Goal: Ask a question: Seek information or help from site administrators or community

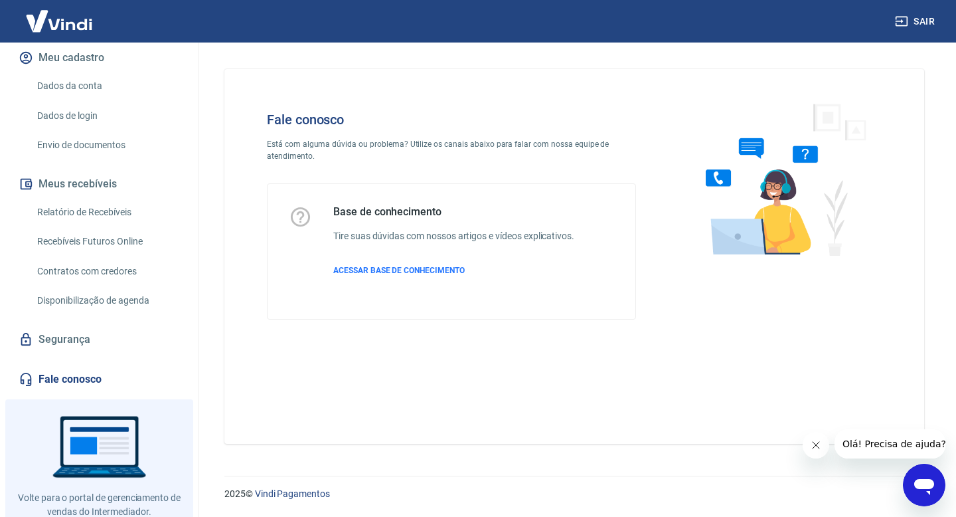
scroll to position [159, 0]
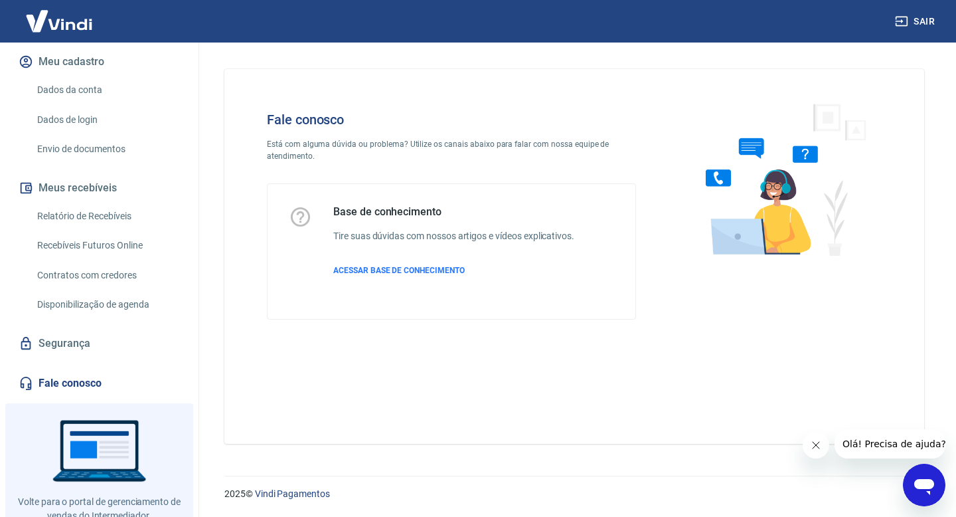
click at [74, 380] on link "Fale conosco" at bounding box center [99, 382] width 167 height 29
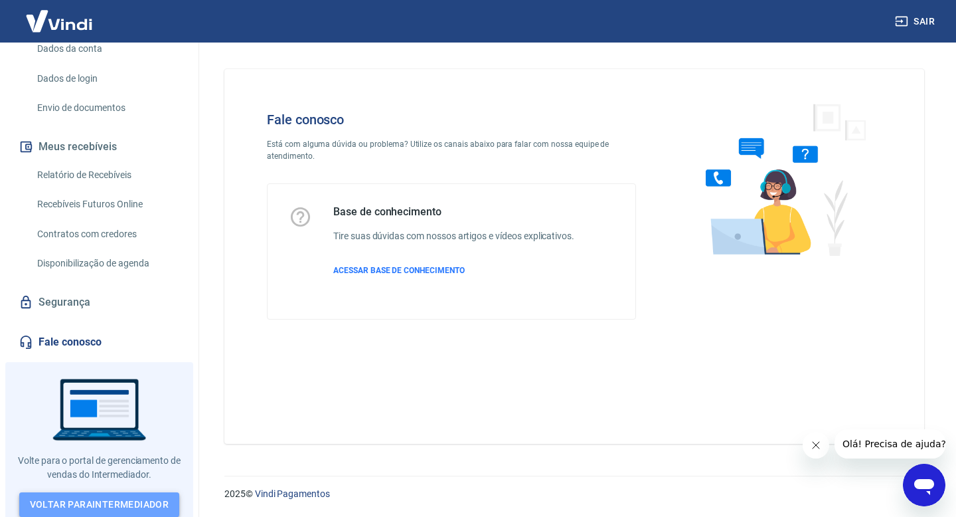
click at [93, 495] on link "Voltar para Intermediador" at bounding box center [99, 504] width 161 height 25
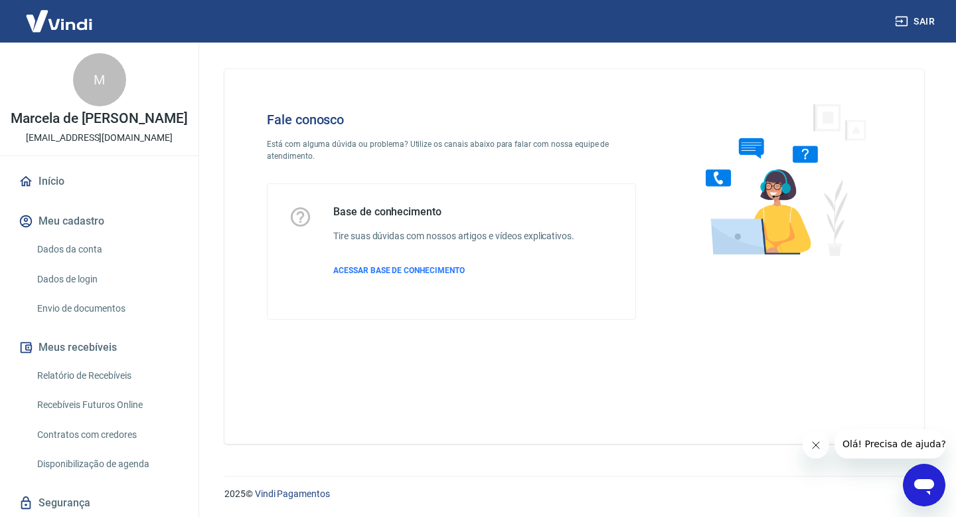
click at [914, 475] on icon "Abrir janela de mensagens" at bounding box center [924, 485] width 24 height 24
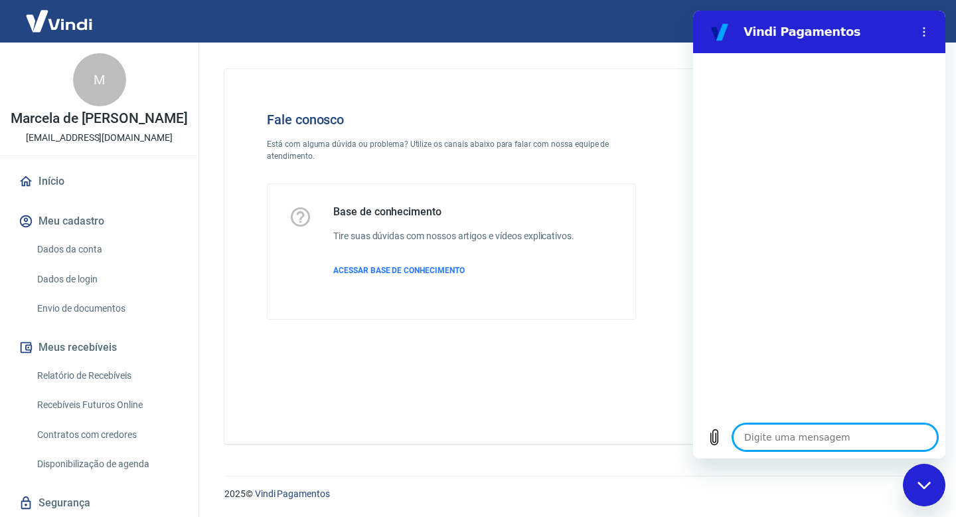
click at [781, 437] on textarea at bounding box center [835, 437] width 204 height 27
type textarea "f"
type textarea "x"
type textarea "fa"
type textarea "x"
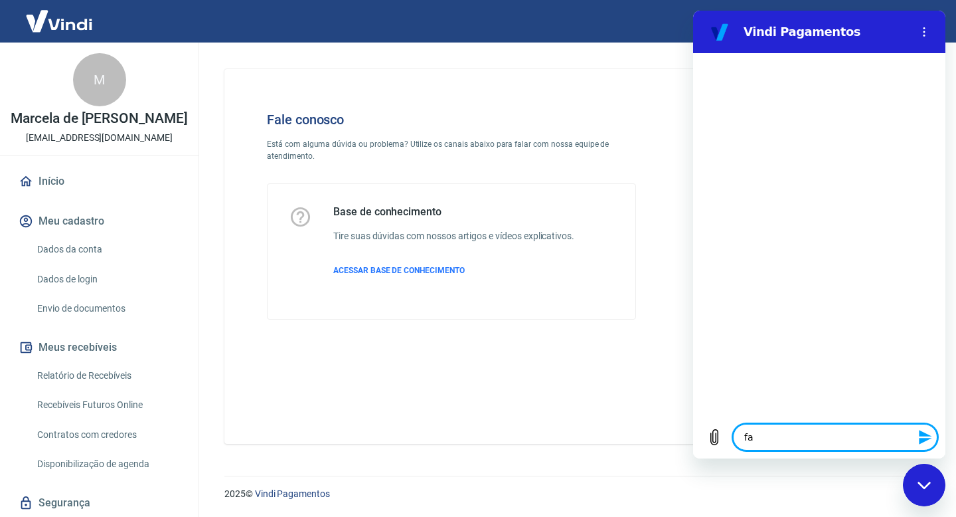
type textarea "fal"
type textarea "x"
type textarea "fala"
type textarea "x"
type textarea "falar"
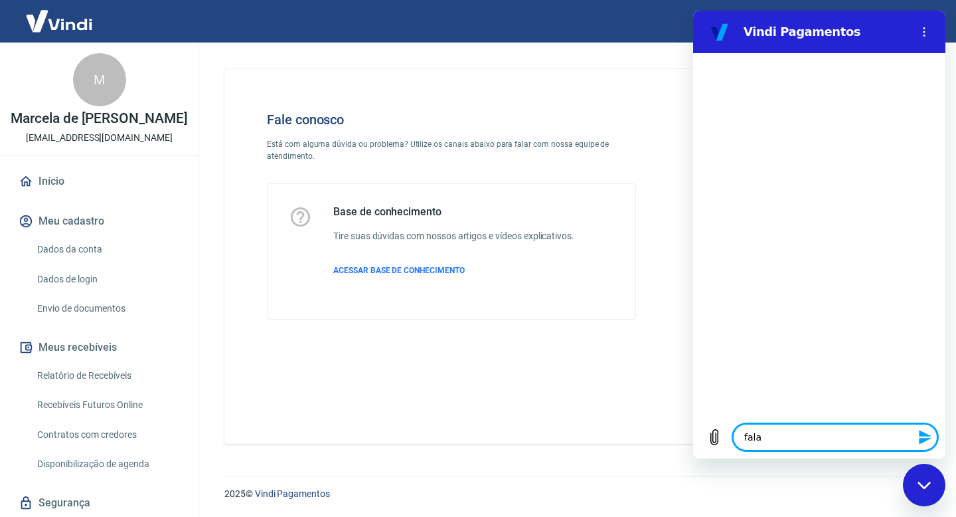
type textarea "x"
type textarea "falar"
type textarea "x"
type textarea "falar c"
type textarea "x"
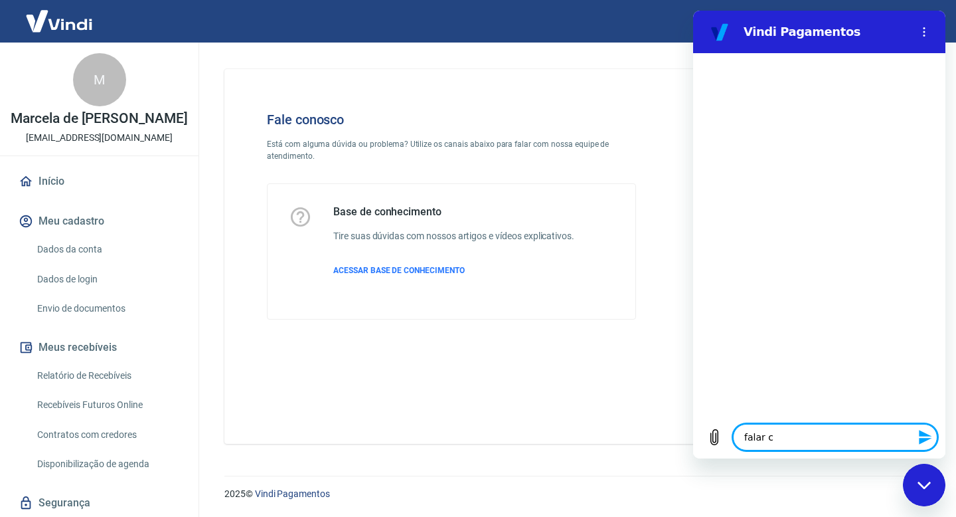
type textarea "falar co"
type textarea "x"
type textarea "falar com"
type textarea "x"
type textarea "falar com"
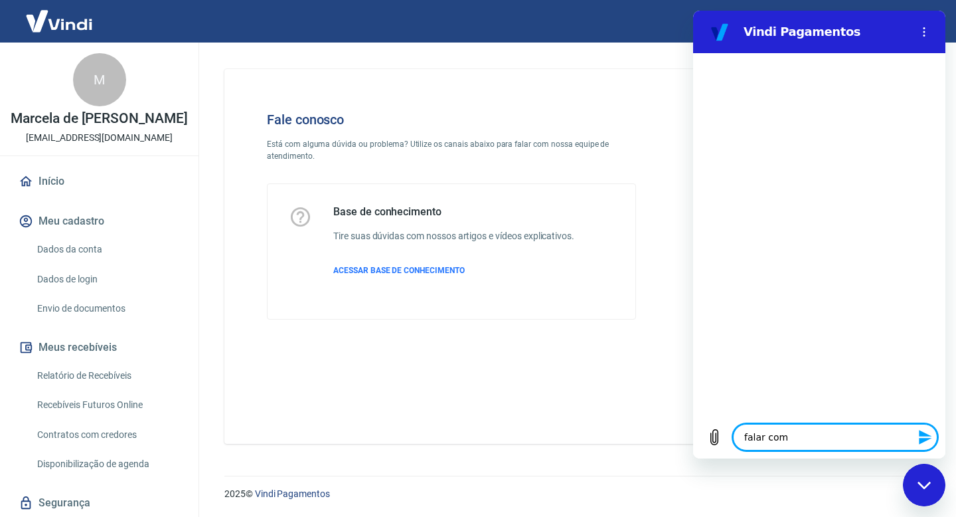
type textarea "x"
type textarea "falar com a"
type textarea "x"
type textarea "falar com at"
type textarea "x"
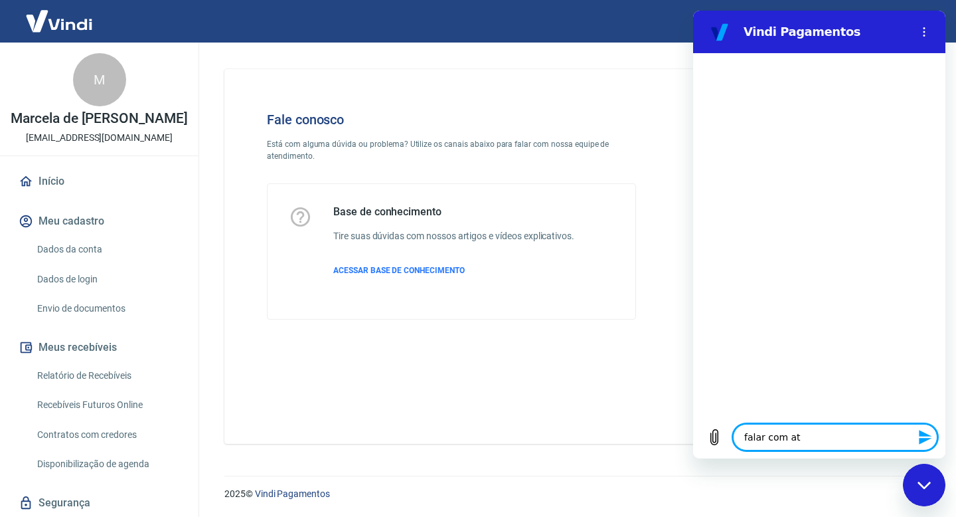
type textarea "falar com ate"
type textarea "x"
type textarea "falar com ated"
type textarea "x"
type textarea "falar com ate"
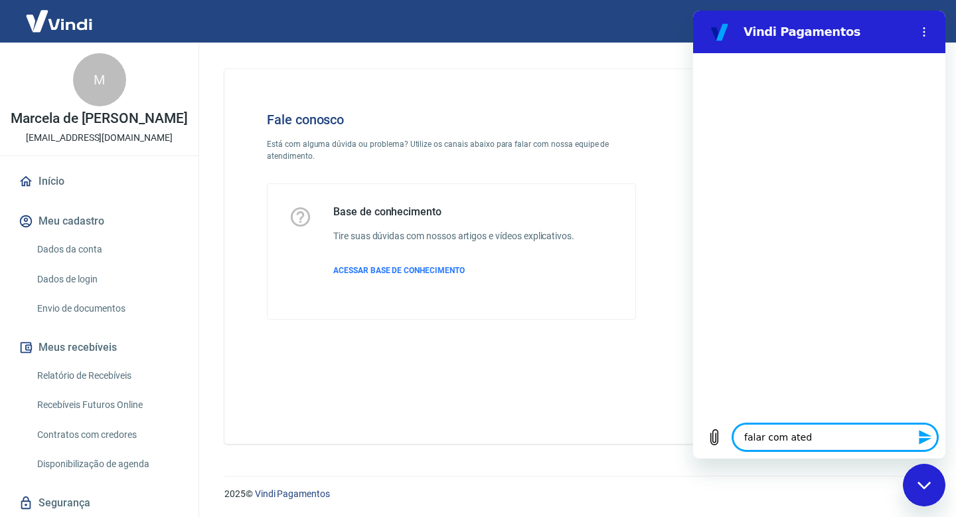
type textarea "x"
type textarea "falar com [GEOGRAPHIC_DATA]"
type textarea "x"
type textarea "falar com atend"
type textarea "x"
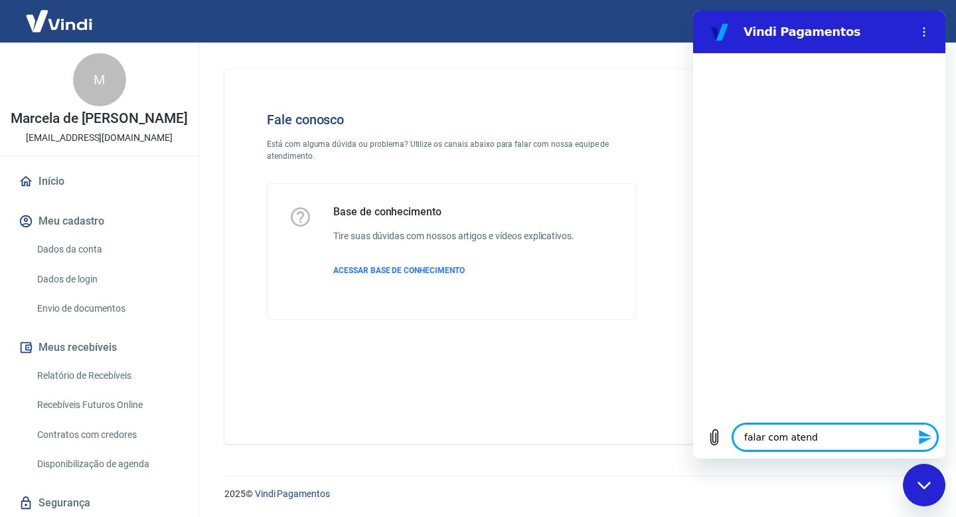
type textarea "falar com atende"
type textarea "x"
type textarea "falar com atenden"
type textarea "x"
type textarea "falar com atendent"
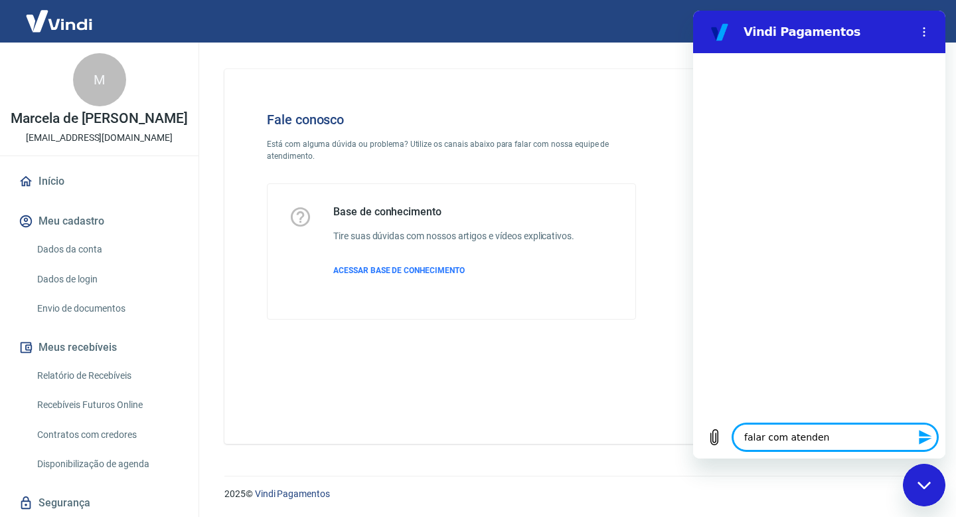
type textarea "x"
type textarea "falar com atendente"
type textarea "x"
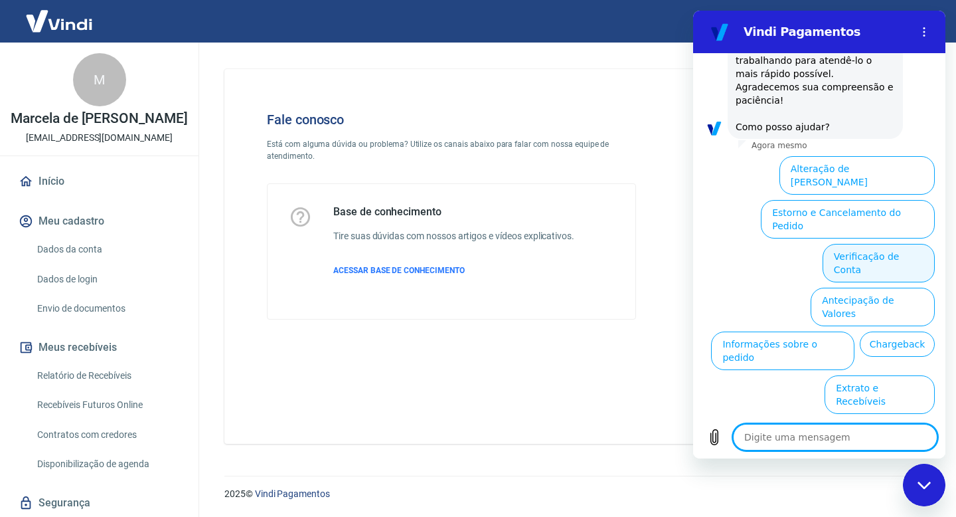
scroll to position [143, 0]
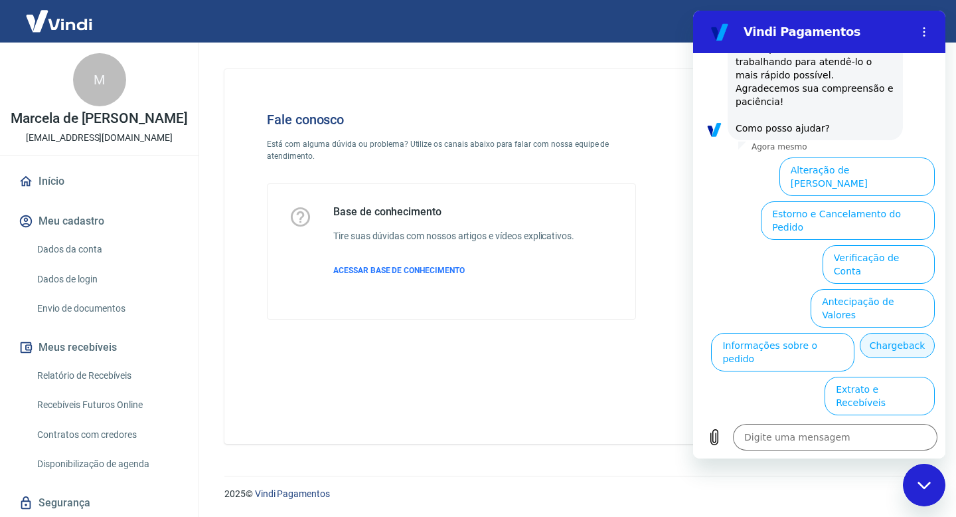
click at [860, 333] on button "Chargeback" at bounding box center [897, 345] width 75 height 25
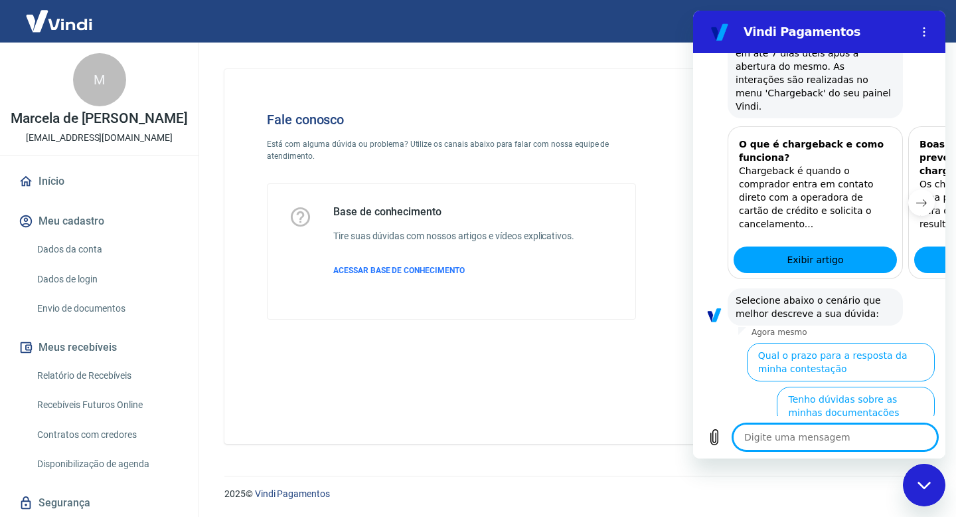
scroll to position [503, 0]
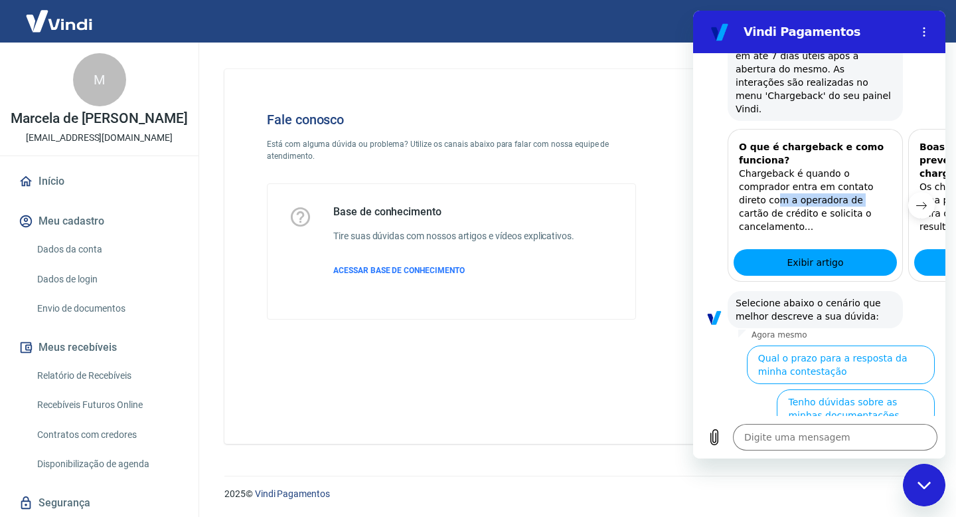
drag, startPoint x: 874, startPoint y: 169, endPoint x: 775, endPoint y: 169, distance: 99.6
click at [774, 169] on p "Chargeback é quando o comprador entra em contato direto com a operadora de cart…" at bounding box center [815, 200] width 153 height 66
click at [918, 192] on button "Próximo item" at bounding box center [921, 205] width 27 height 27
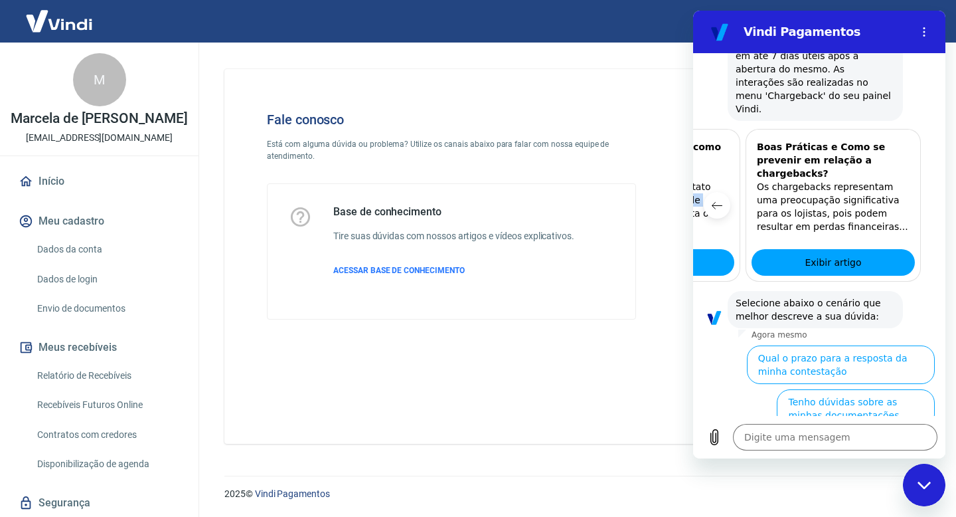
scroll to position [0, 163]
click at [714, 200] on icon "Item anterior" at bounding box center [717, 205] width 11 height 11
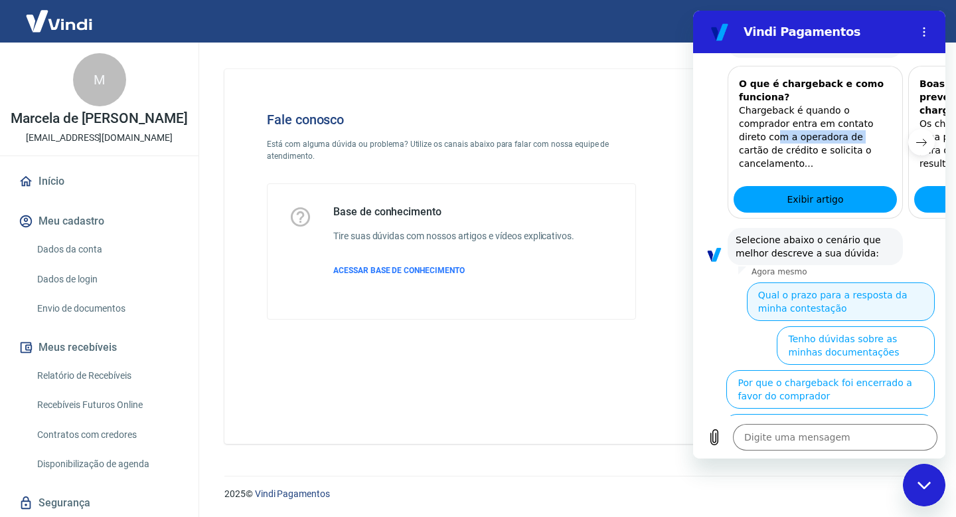
scroll to position [564, 0]
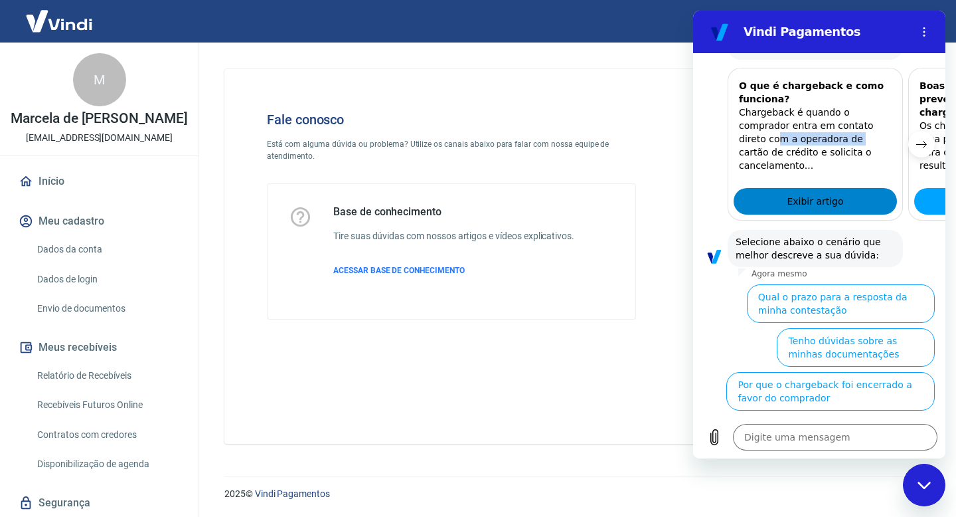
click at [832, 193] on span "Exibir artigo" at bounding box center [815, 201] width 56 height 16
click at [810, 416] on button "Quero contratar a cobertura de Chargeback" at bounding box center [829, 435] width 211 height 39
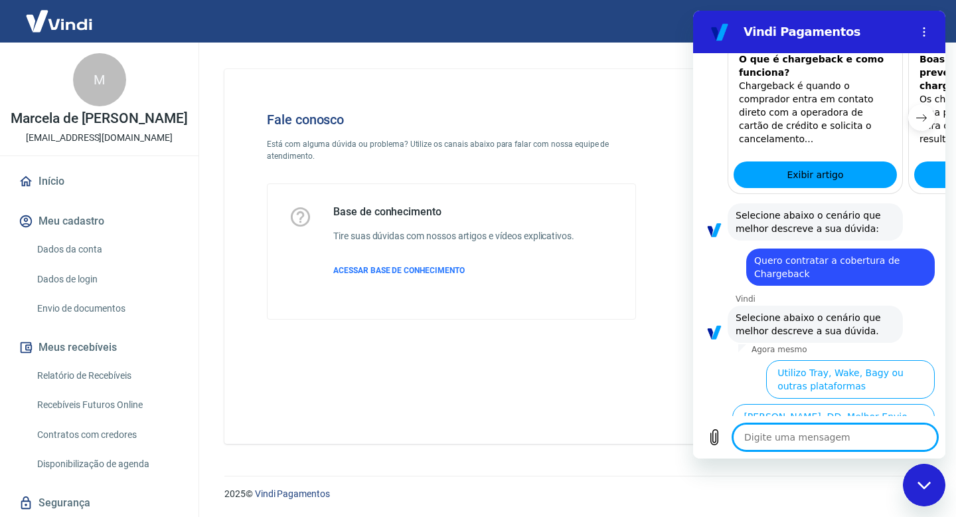
scroll to position [594, 0]
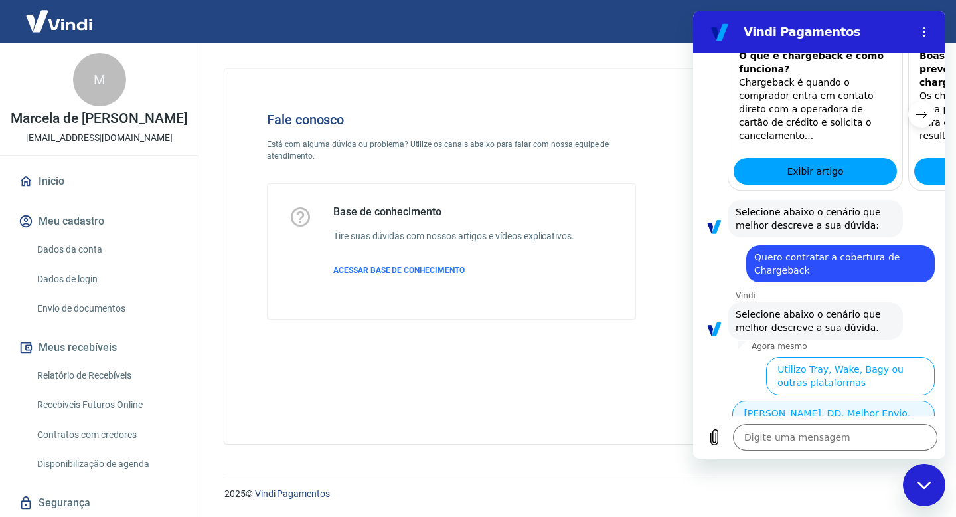
click at [801, 400] on button "[PERSON_NAME], DD, Melhor Envio, Bling, Cplug, Etus ou Kinghost" at bounding box center [833, 419] width 202 height 39
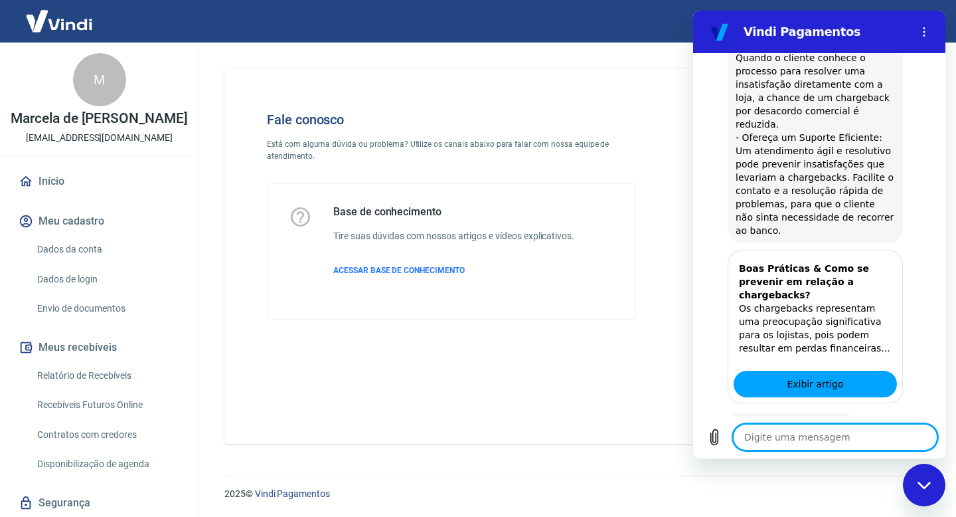
scroll to position [1361, 0]
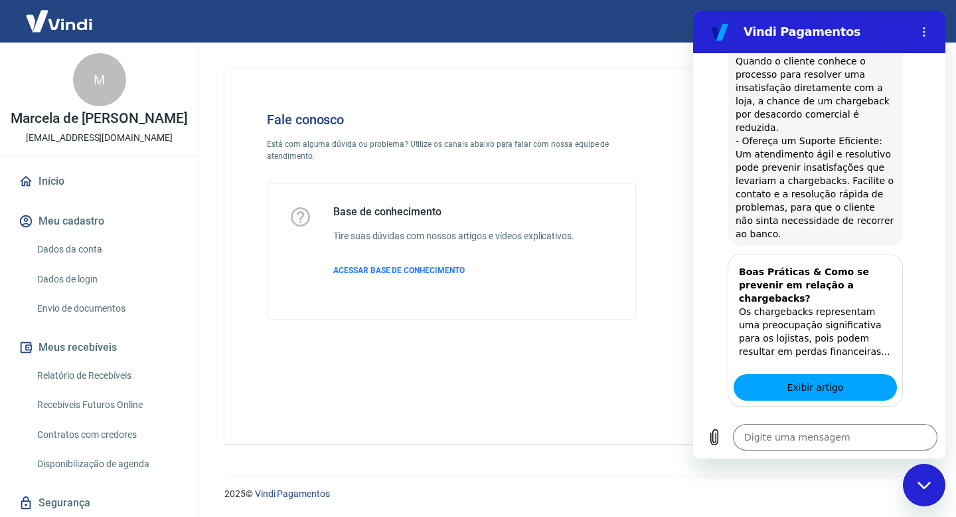
click at [854, 457] on button "Sim" at bounding box center [869, 469] width 39 height 25
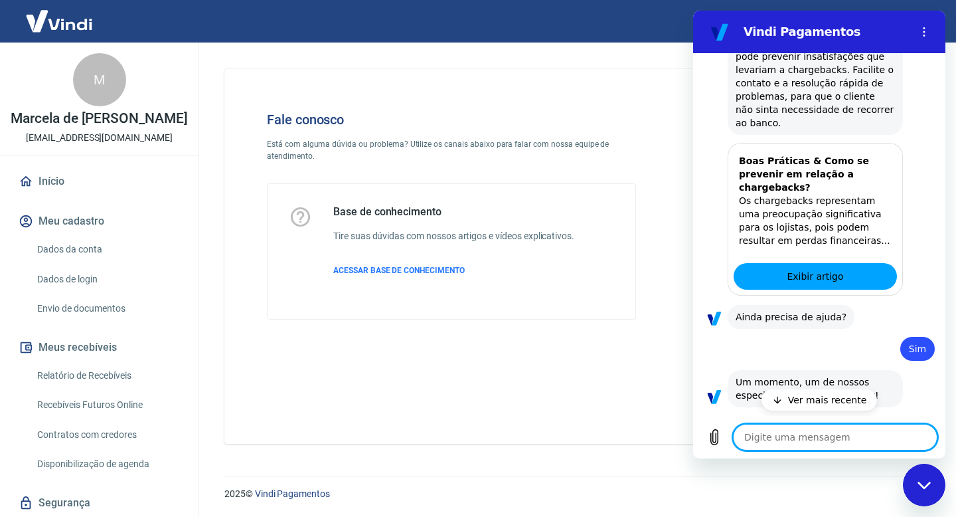
scroll to position [1509, 0]
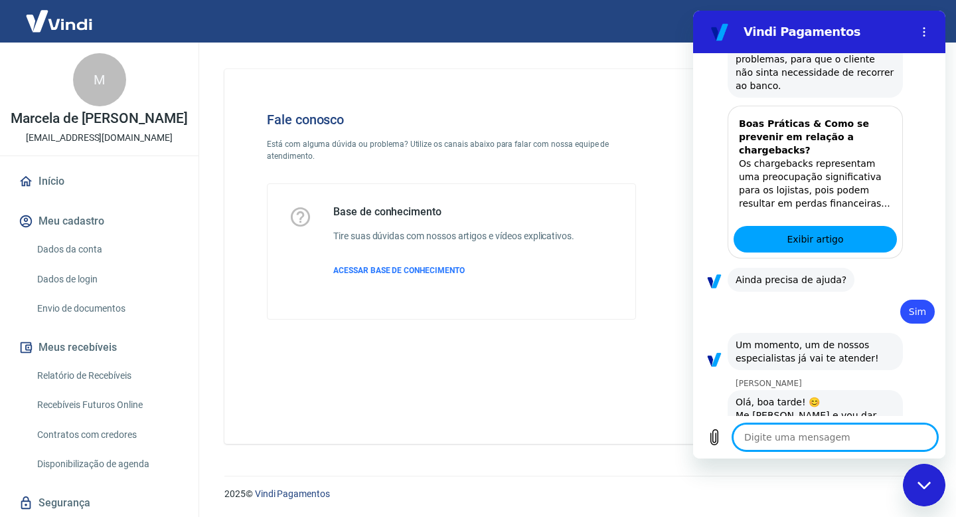
type textarea "x"
type textarea "A"
type textarea "x"
type textarea "An"
type textarea "x"
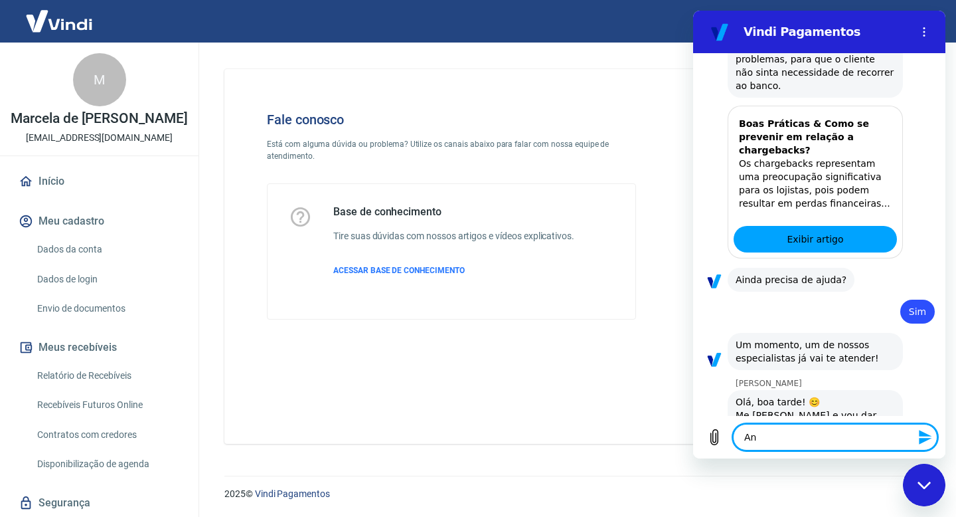
type textarea "And"
type textarea "x"
type textarea "Andr"
type textarea "x"
type textarea "[PERSON_NAME]"
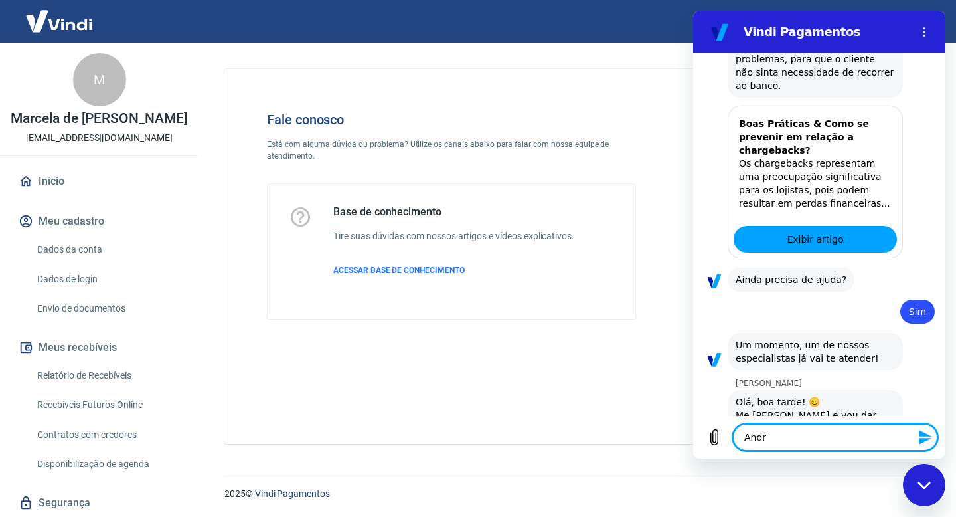
type textarea "x"
type textarea "[PERSON_NAME]"
type textarea "x"
type textarea "Andrezz"
type textarea "x"
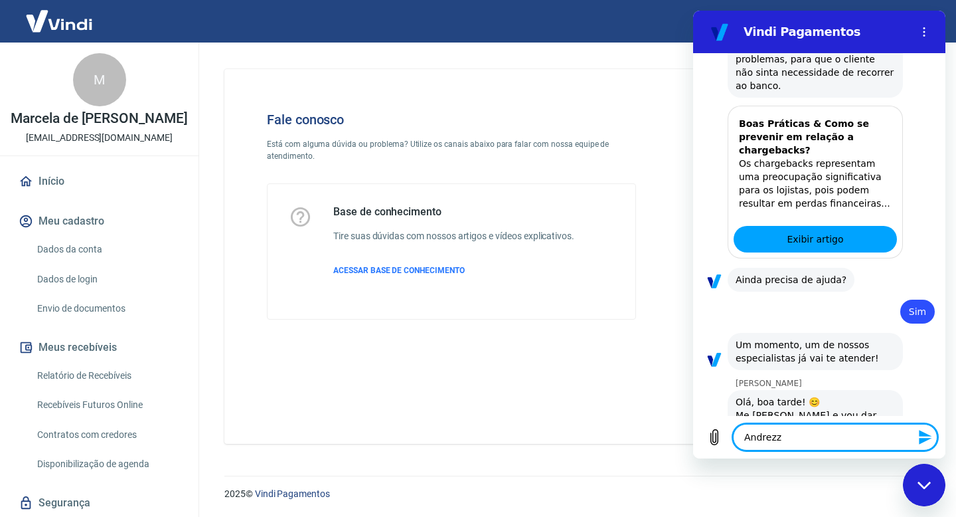
type textarea "[PERSON_NAME]"
type textarea "x"
type textarea "[PERSON_NAME],"
type textarea "x"
type textarea "[PERSON_NAME],"
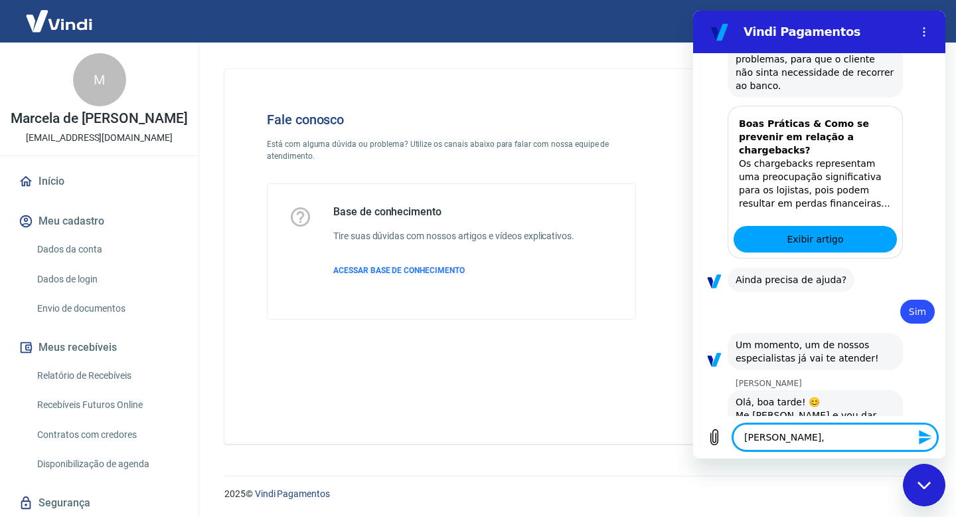
type textarea "x"
type textarea "[PERSON_NAME], h"
type textarea "x"
type textarea "[PERSON_NAME], ha"
type textarea "x"
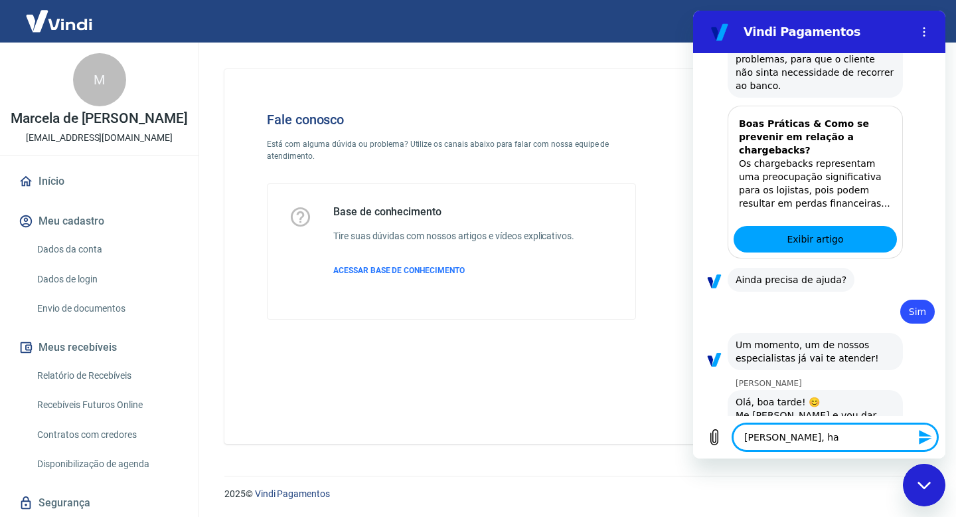
type textarea "[PERSON_NAME], ha"
type textarea "x"
type textarea "[PERSON_NAME], ha m"
type textarea "x"
type textarea "[PERSON_NAME], ha ma"
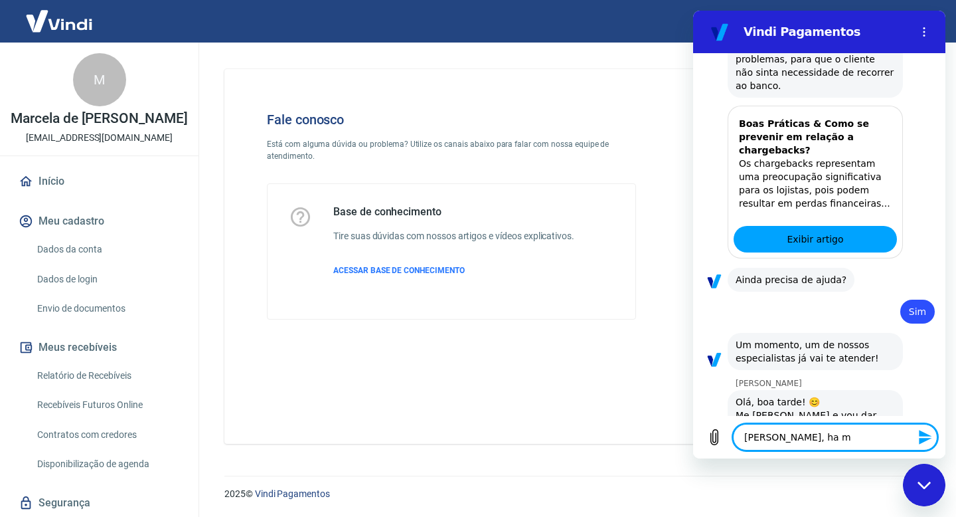
type textarea "x"
type textarea "[PERSON_NAME], ha mai"
type textarea "x"
type textarea "[PERSON_NAME], ha mais"
type textarea "x"
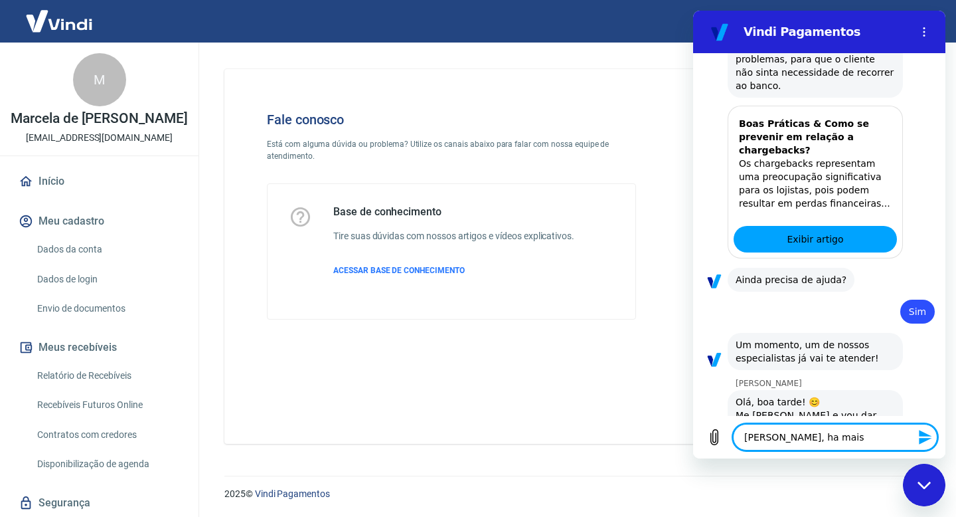
type textarea "[PERSON_NAME], ha mais"
type textarea "x"
type textarea "[PERSON_NAME], ha mais"
type textarea "x"
type textarea "[PERSON_NAME], ha mai"
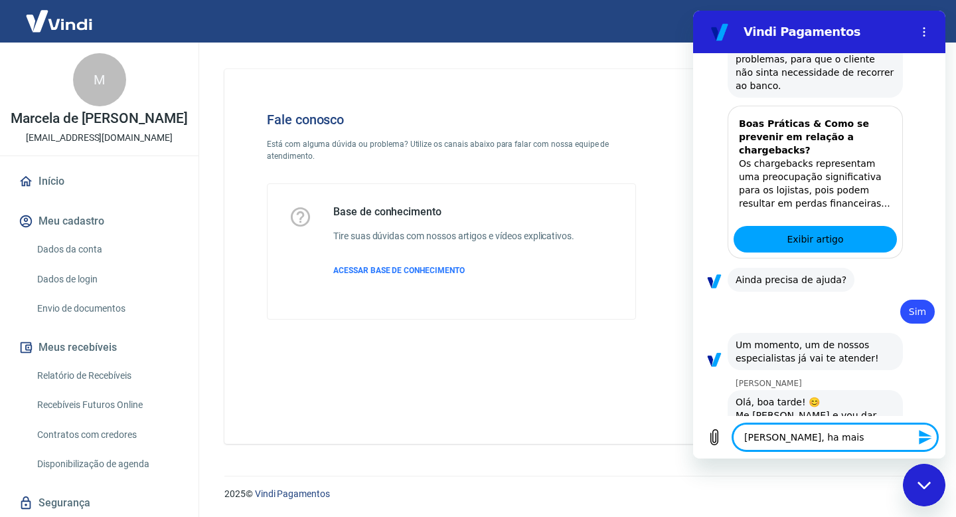
type textarea "x"
type textarea "[PERSON_NAME], ha ma"
type textarea "x"
type textarea "[PERSON_NAME], ha m"
type textarea "x"
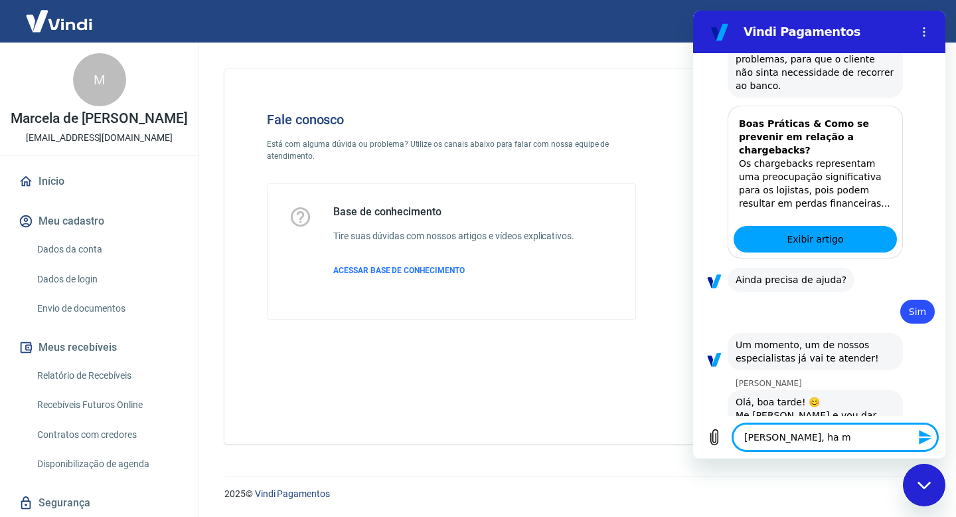
type textarea "[PERSON_NAME], ha"
type textarea "x"
type textarea "[PERSON_NAME], ha a"
type textarea "x"
type textarea "[PERSON_NAME], ha al"
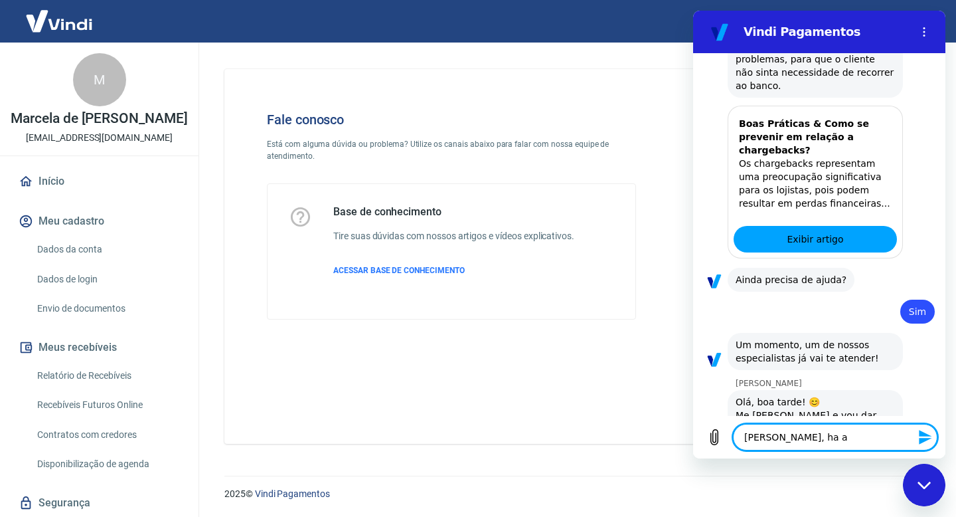
type textarea "x"
type textarea "[PERSON_NAME], ha alg"
type textarea "x"
type textarea "[PERSON_NAME], ha algu"
type textarea "x"
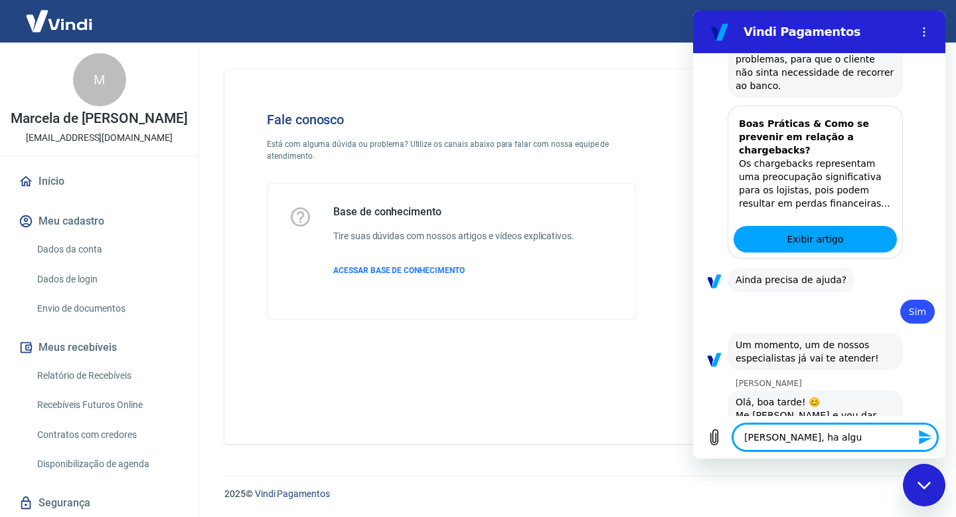
type textarea "[PERSON_NAME], ha algum"
type textarea "x"
type textarea "[PERSON_NAME], ha alguma"
type textarea "x"
type textarea "[PERSON_NAME], ha algumas"
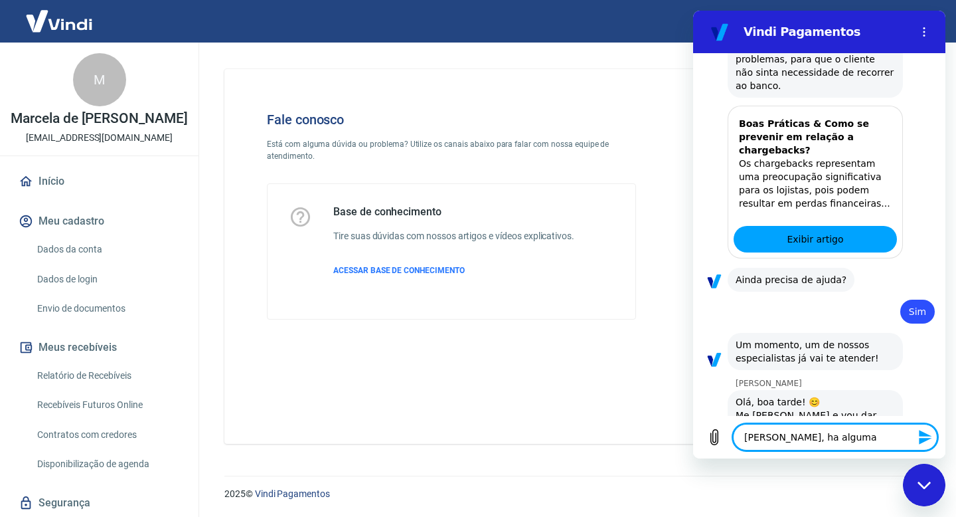
type textarea "x"
type textarea "[PERSON_NAME], ha algumas"
type textarea "x"
type textarea "[PERSON_NAME], ha algumas s"
type textarea "x"
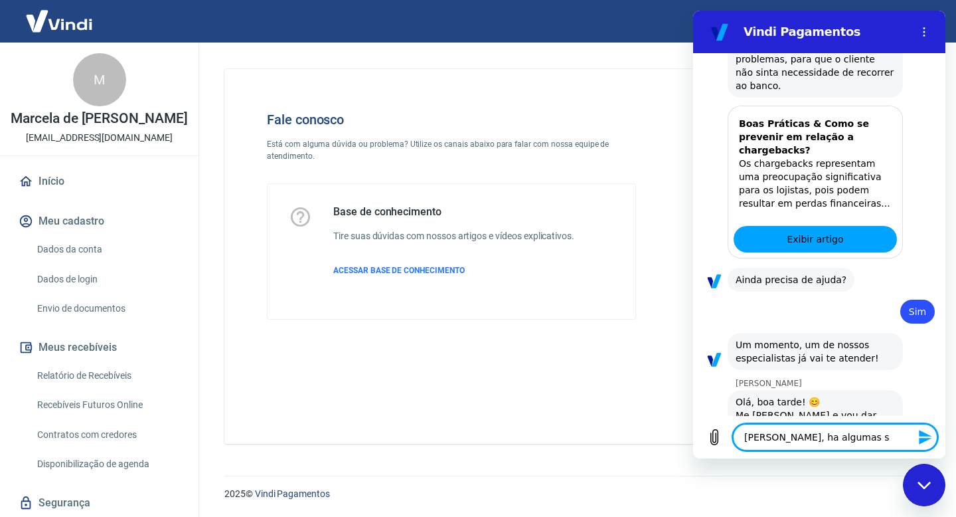
type textarea "[PERSON_NAME], ha algumas se"
type textarea "x"
type textarea "[PERSON_NAME], ha algumas sem"
type textarea "x"
type textarea "[PERSON_NAME], ha algumas sema"
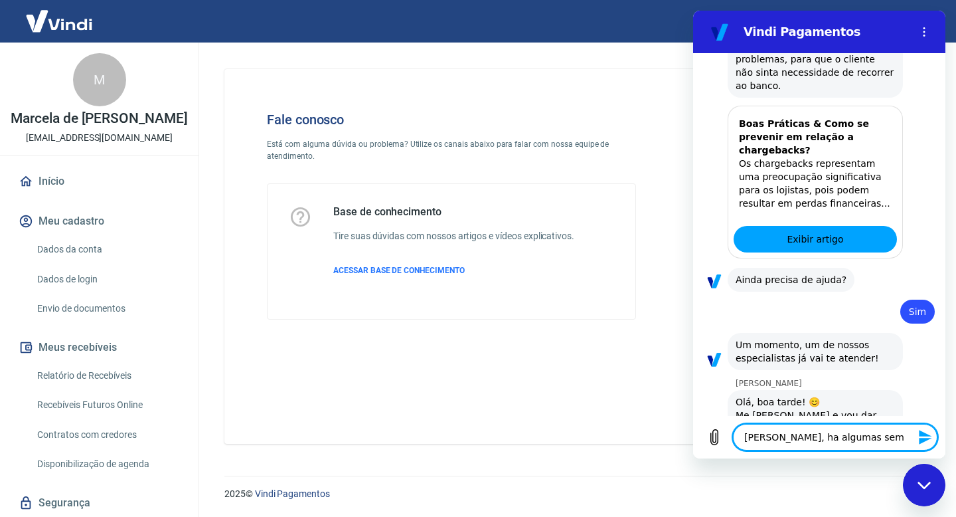
type textarea "x"
type textarea "[PERSON_NAME], ha algumas seman"
type textarea "x"
type textarea "[PERSON_NAME], ha algumas semana"
type textarea "x"
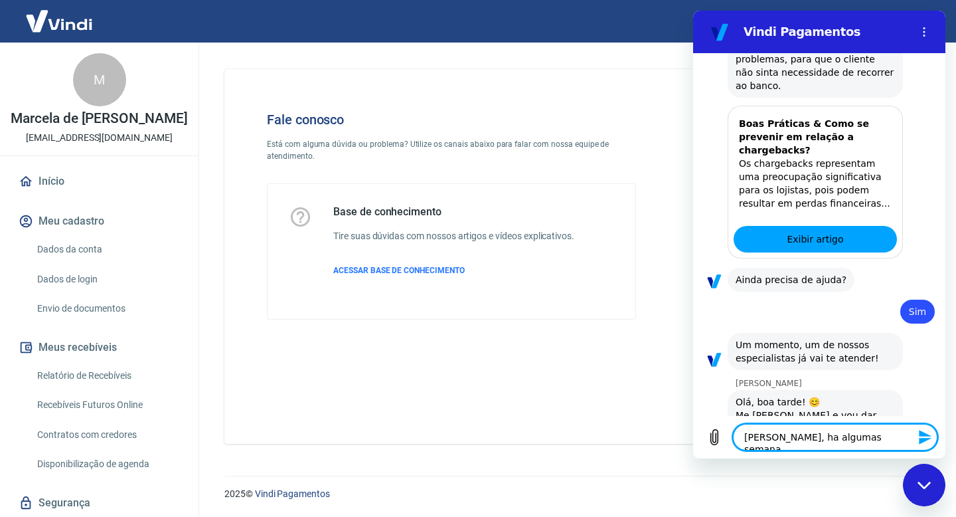
type textarea "[PERSON_NAME], ha algumas semanas"
type textarea "x"
type textarea "[PERSON_NAME], ha algumas semanas"
type textarea "x"
type textarea "[PERSON_NAME], ha algumas semanas s"
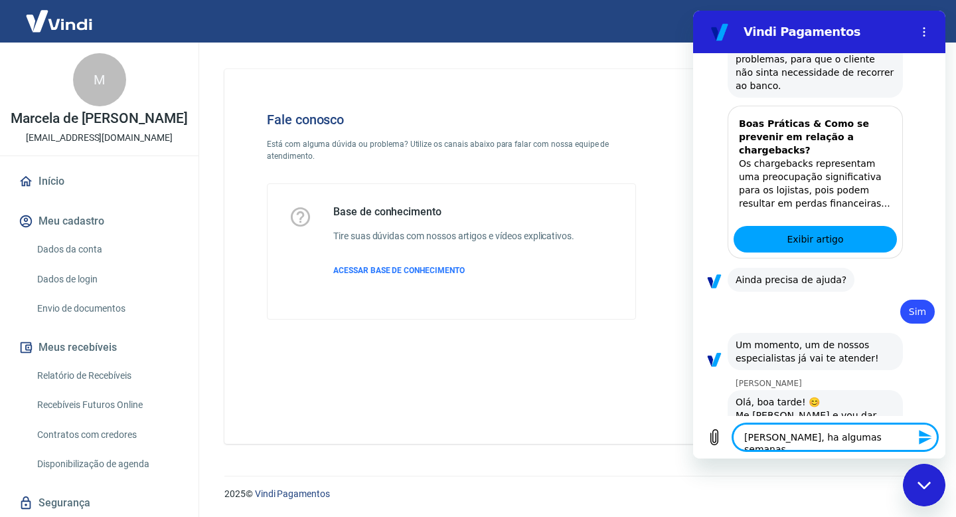
type textarea "x"
type textarea "[PERSON_NAME], ha algumas semanas so"
type textarea "x"
type textarea "[PERSON_NAME], ha algumas semanas sol"
type textarea "x"
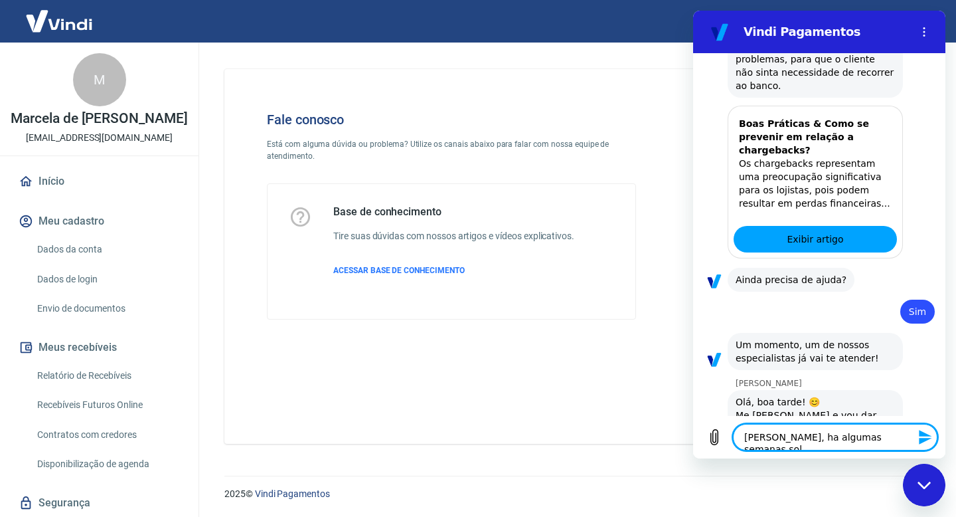
type textarea "[PERSON_NAME], ha algumas semanas soli"
type textarea "x"
type textarea "[PERSON_NAME], ha algumas semanas solic"
type textarea "x"
type textarea "[PERSON_NAME], ha algumas semanas solici"
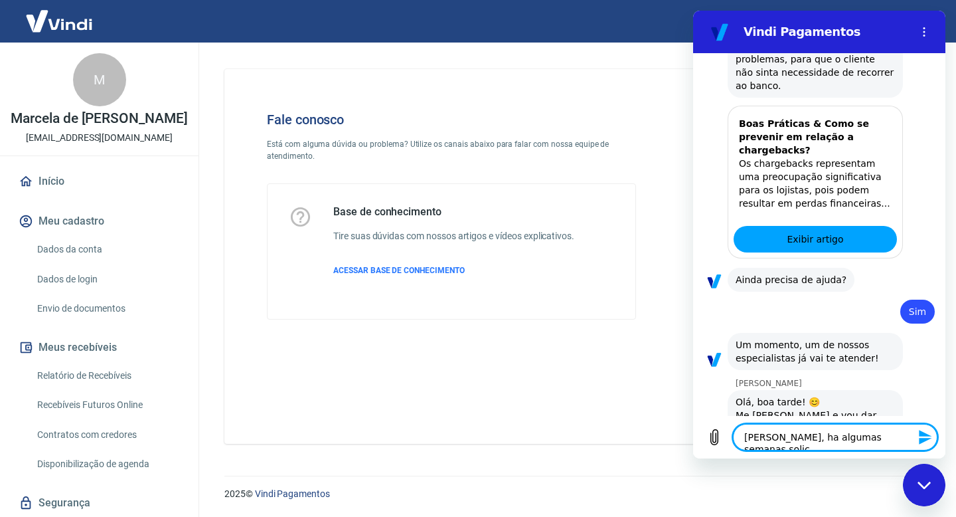
type textarea "x"
type textarea "[PERSON_NAME], ha algumas semanas solicit"
type textarea "x"
type textarea "[PERSON_NAME], ha algumas semanas solicite"
type textarea "x"
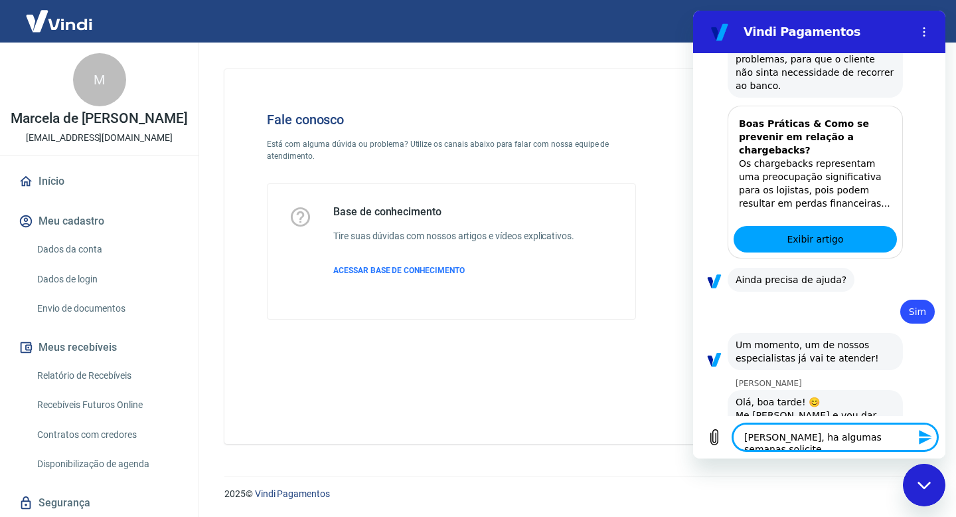
type textarea "[PERSON_NAME], ha algumas semanas solicitei"
type textarea "x"
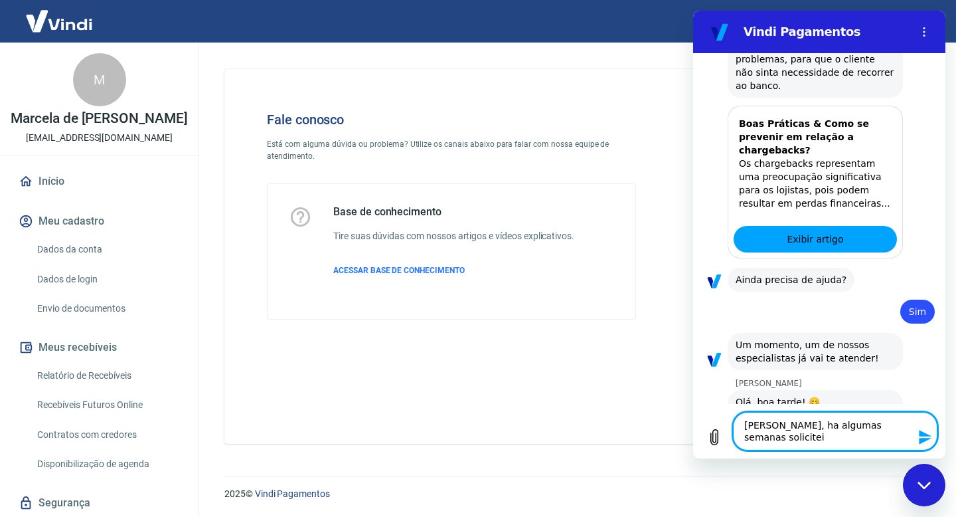
type textarea "[PERSON_NAME], ha algumas semanas solicitei"
type textarea "x"
type textarea "[PERSON_NAME], ha algumas semanas solicitei i"
type textarea "x"
type textarea "[PERSON_NAME], ha algumas semanas solicitei in"
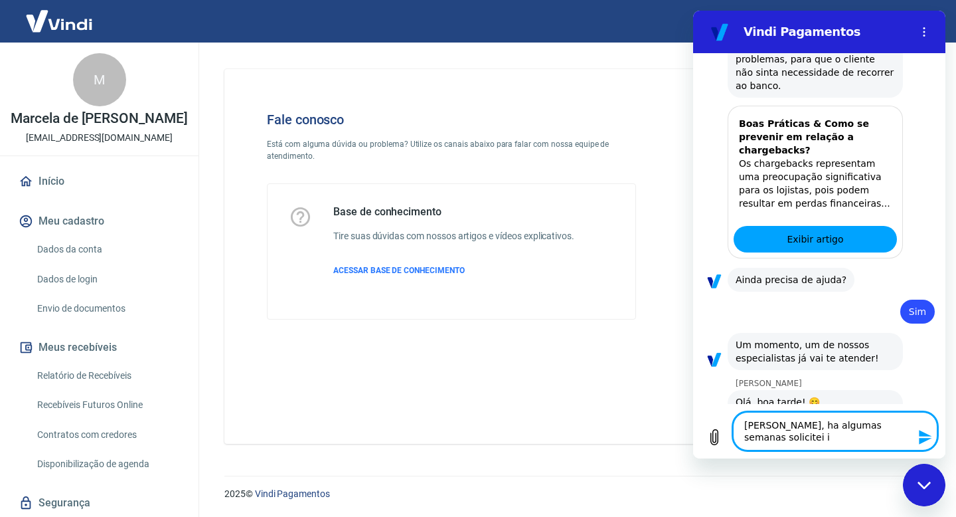
type textarea "x"
type textarea "[PERSON_NAME], ha algumas semanas solicitei inf"
type textarea "x"
type textarea "[PERSON_NAME], ha algumas semanas solicitei info"
type textarea "x"
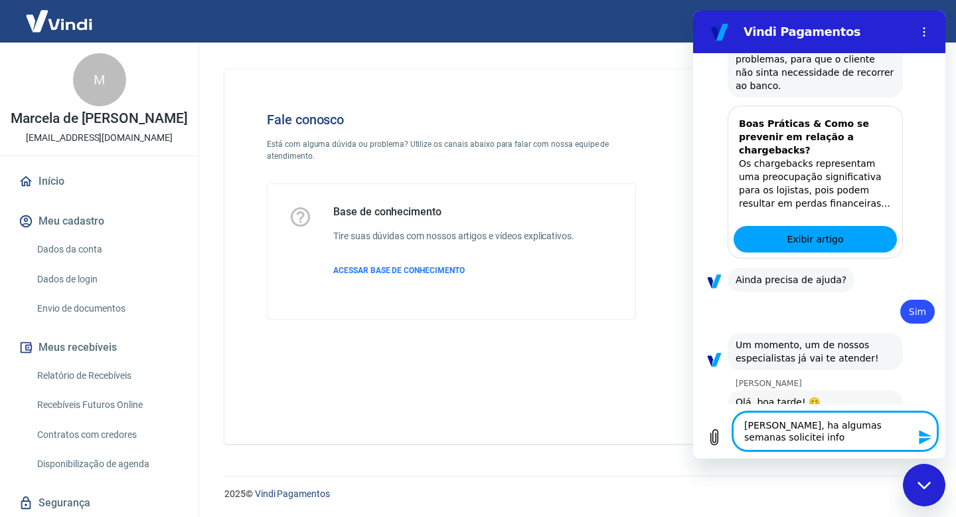
type textarea "[PERSON_NAME], ha algumas semanas solicitei infor"
type textarea "x"
type textarea "[PERSON_NAME], ha algumas semanas solicitei inform"
type textarea "x"
type textarea "[PERSON_NAME], ha algumas semanas solicitei informa"
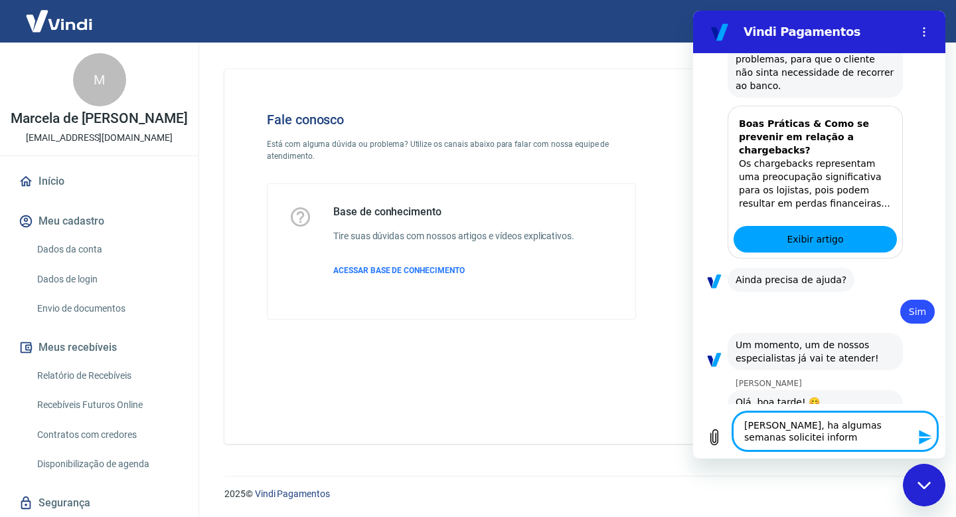
type textarea "x"
type textarea "[PERSON_NAME], ha algumas semanas solicitei informações"
type textarea "x"
type textarea "[PERSON_NAME], ha algumas semanas solicitei informações s"
type textarea "x"
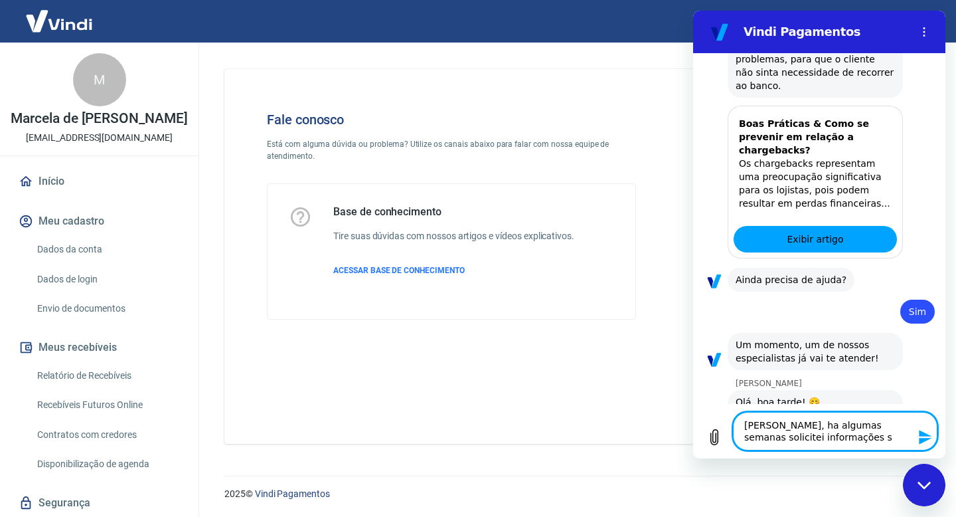
type textarea "[PERSON_NAME], ha algumas semanas solicitei informações so"
type textarea "x"
type textarea "[PERSON_NAME], ha algumas semanas solicitei informações sob"
type textarea "x"
type textarea "[PERSON_NAME], ha algumas semanas solicitei informações sobr"
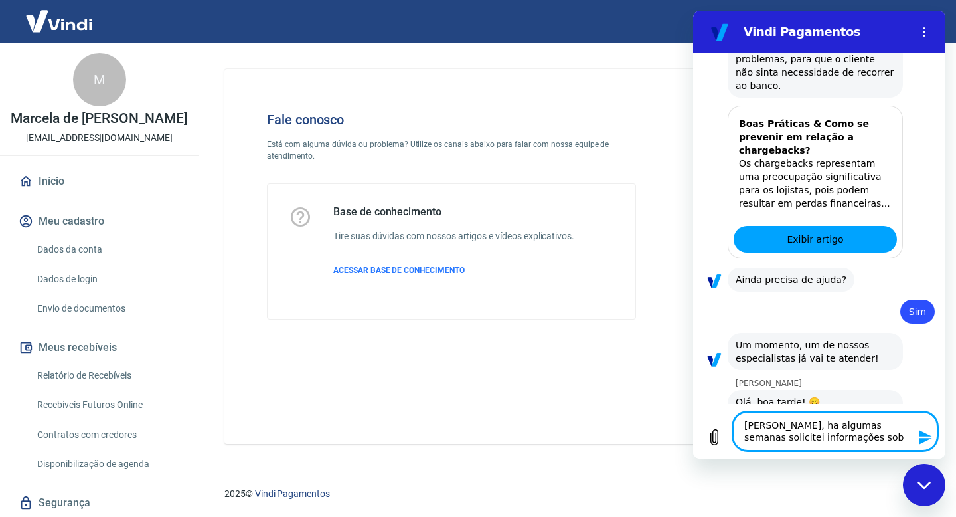
type textarea "x"
type textarea "[PERSON_NAME], ha algumas semanas solicitei informações sobre"
type textarea "x"
type textarea "[PERSON_NAME], ha algumas semanas solicitei informações sobre"
type textarea "x"
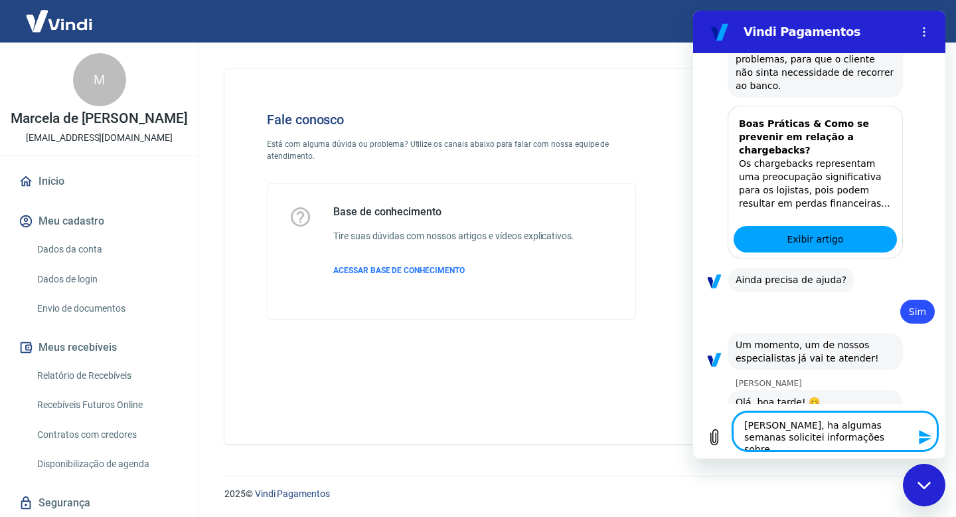
type textarea "[PERSON_NAME], ha algumas semanas solicitei informações sobre c"
type textarea "x"
type textarea "[PERSON_NAME], ha algumas semanas solicitei informações sobre co"
type textarea "x"
type textarea "[PERSON_NAME], ha algumas semanas solicitei informações sobre com"
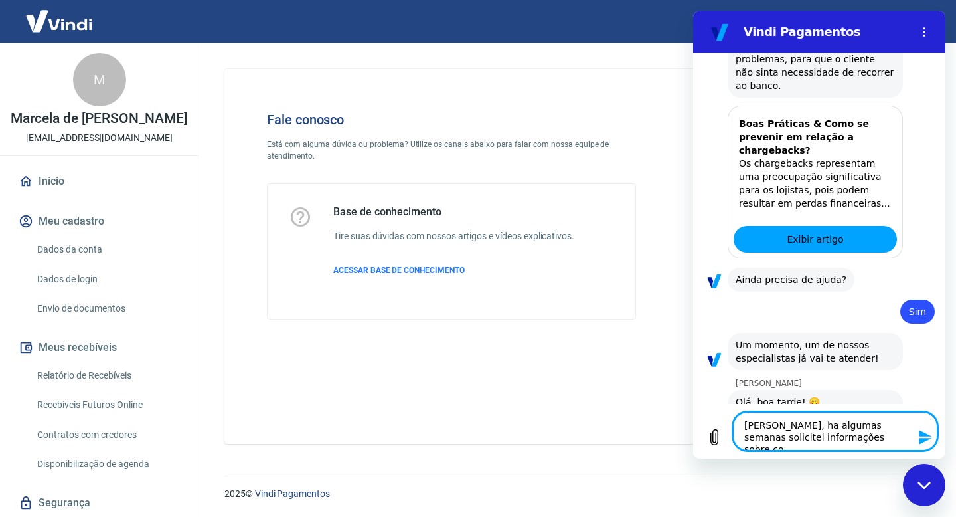
type textarea "x"
type textarea "[PERSON_NAME], ha algumas semanas solicitei informações sobre como"
type textarea "x"
type textarea "[PERSON_NAME], ha algumas semanas solicitei informações sobre como"
type textarea "x"
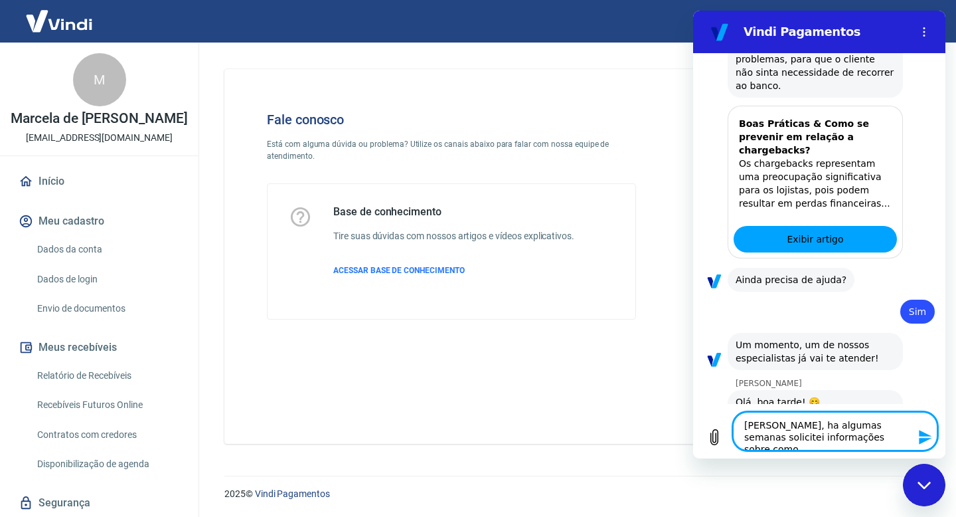
type textarea "[PERSON_NAME], ha algumas semanas solicitei informações sobre como f"
type textarea "x"
type textarea "[PERSON_NAME], ha algumas semanas solicitei informações sobre como fu"
type textarea "x"
type textarea "[PERSON_NAME], ha algumas semanas solicitei informações sobre como fun"
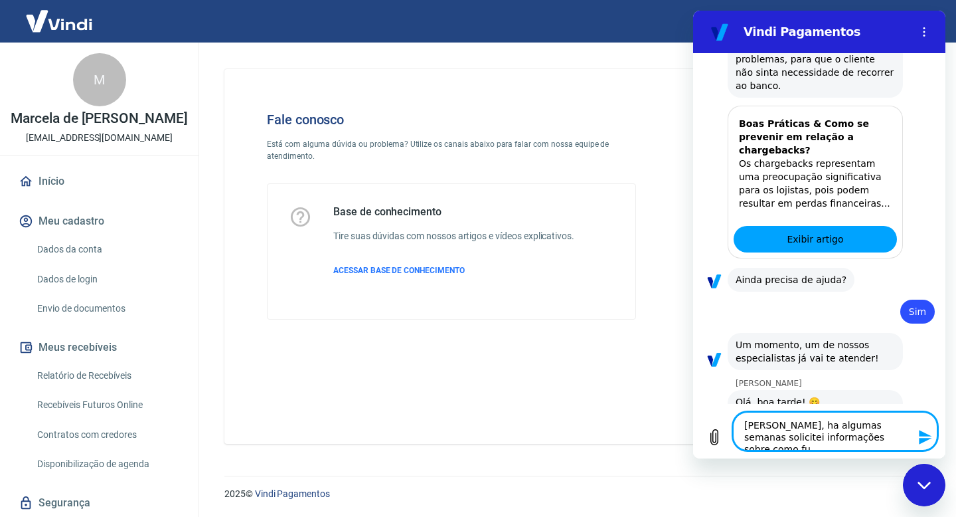
type textarea "x"
type textarea "[PERSON_NAME], ha algumas semanas solicitei informações sobre como func"
type textarea "x"
type textarea "[PERSON_NAME], ha algumas semanas solicitei informações sobre como funci"
type textarea "x"
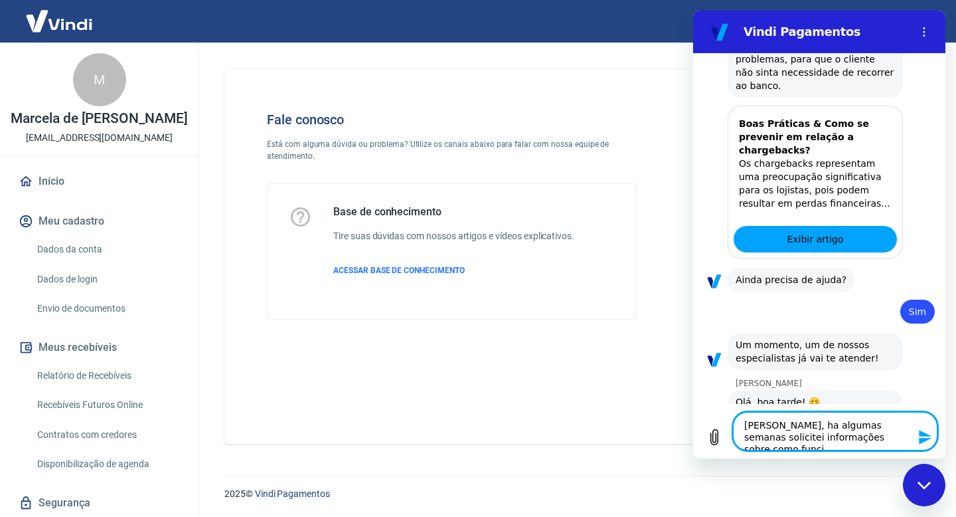
type textarea "[PERSON_NAME], ha algumas semanas solicitei informações sobre como funcio"
type textarea "x"
type textarea "[PERSON_NAME], ha algumas semanas solicitei informações sobre como funcion"
type textarea "x"
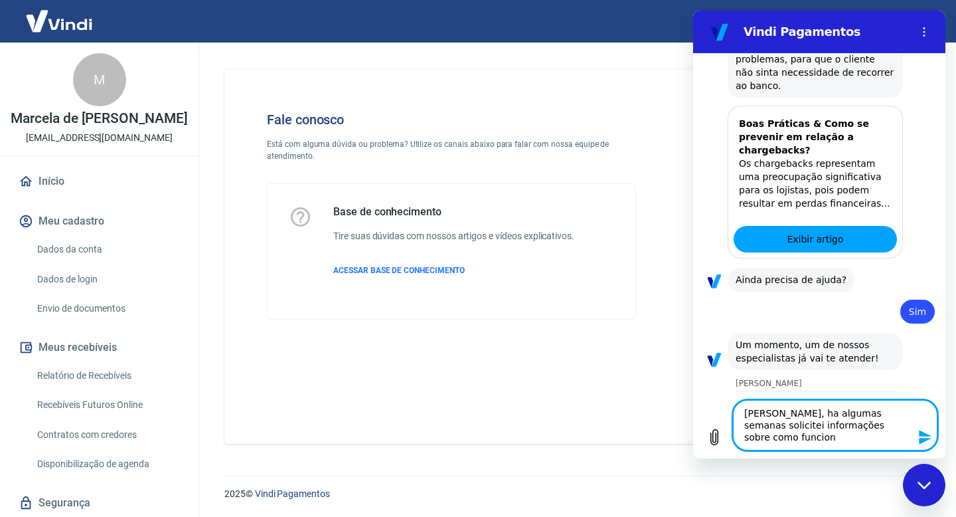
type textarea "[PERSON_NAME], ha algumas semanas solicitei informações sobre como funciona"
type textarea "x"
type textarea "[PERSON_NAME], ha algumas semanas solicitei informações sobre como funciona"
type textarea "x"
type textarea "[PERSON_NAME], ha algumas semanas solicitei informações sobre como funciona o"
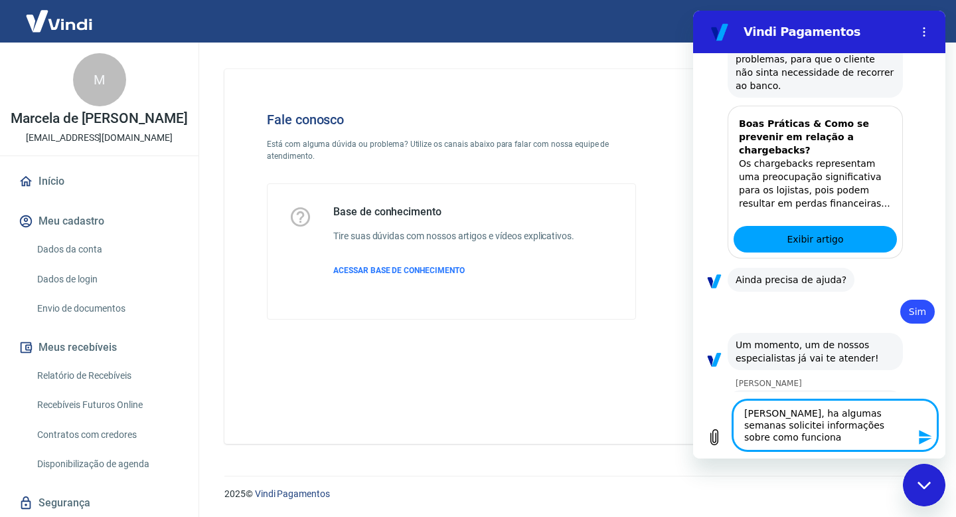
type textarea "x"
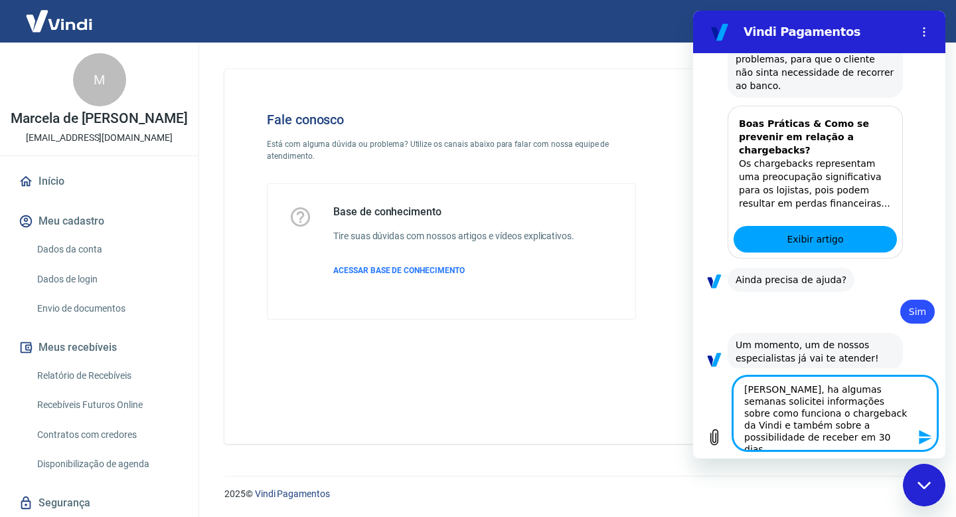
click at [891, 428] on textarea "[PERSON_NAME], ha algumas semanas solicitei informações sobre como funciona o c…" at bounding box center [835, 413] width 204 height 74
click at [900, 436] on textarea "[PERSON_NAME], ha algumas semanas solicitei informações sobre como funciona o c…" at bounding box center [835, 413] width 204 height 74
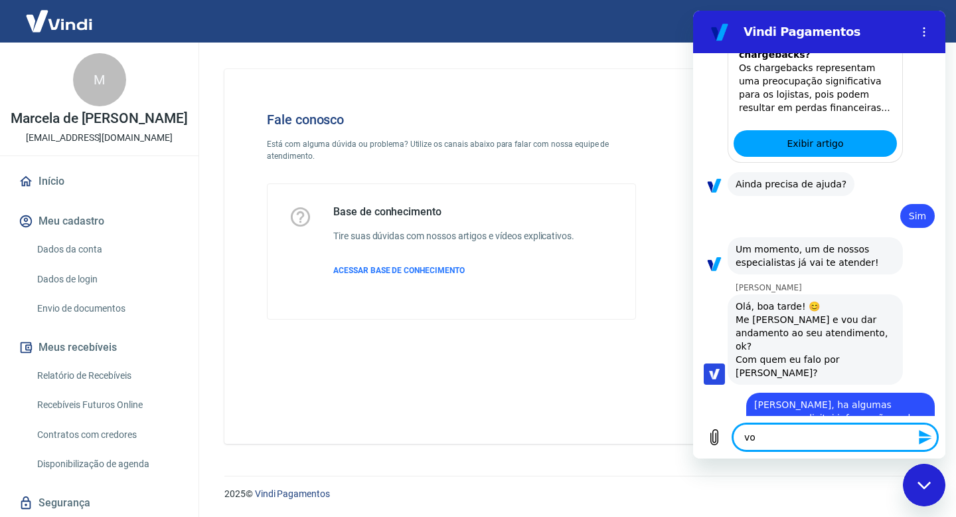
scroll to position [1607, 0]
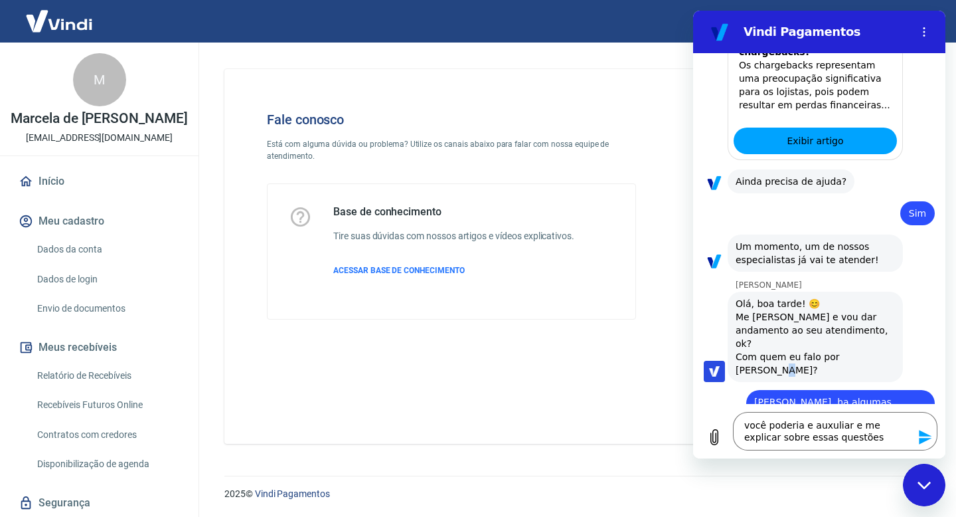
drag, startPoint x: 870, startPoint y: 288, endPoint x: 892, endPoint y: 288, distance: 21.9
click at [892, 291] on div "[PERSON_NAME] diz: Olá, boa tarde! 😊️ Me chamo [PERSON_NAME] e vou dar andament…" at bounding box center [815, 336] width 175 height 90
copy div "?"
click at [843, 442] on textarea "você poderia e auxuliar e me explicar sobre essas questões" at bounding box center [835, 431] width 204 height 39
paste textarea "?"
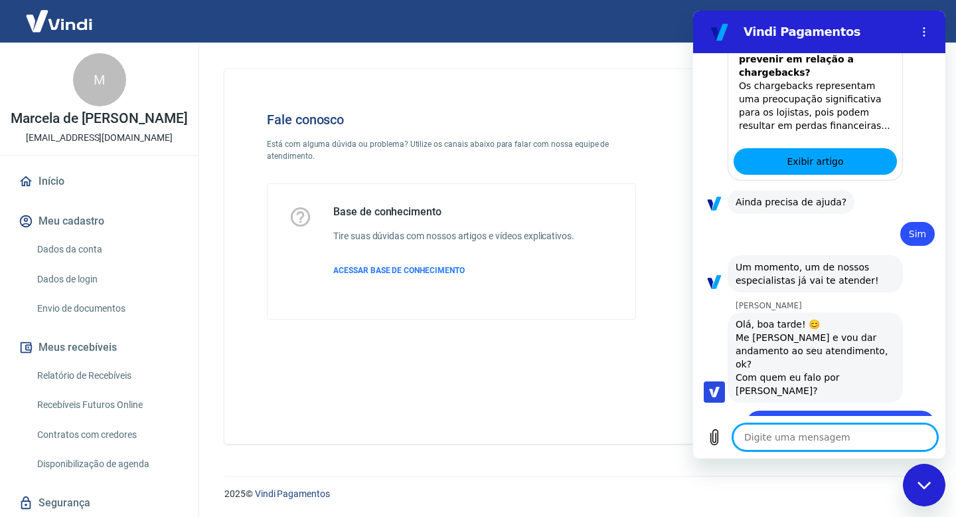
scroll to position [1690, 0]
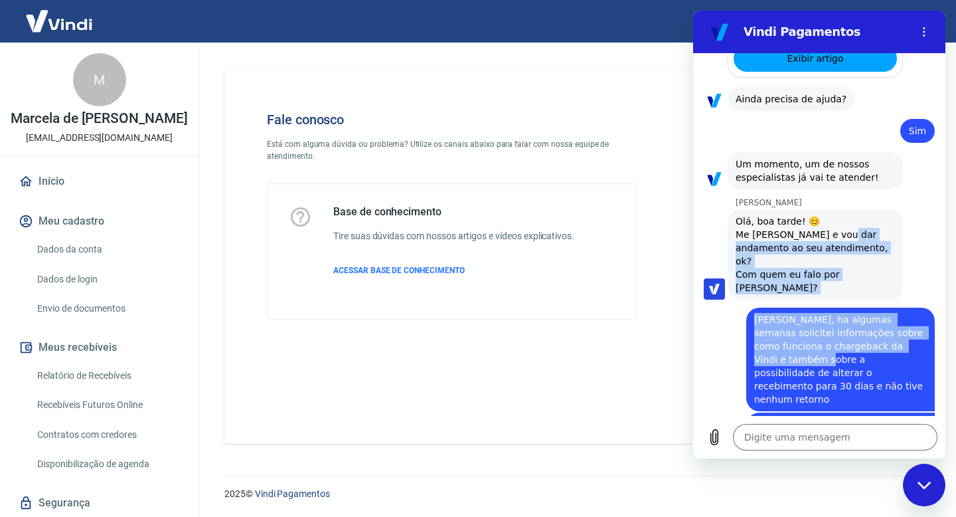
drag, startPoint x: 817, startPoint y: 279, endPoint x: 844, endPoint y: 171, distance: 112.2
click at [844, 171] on div "17:06 diz: falar com atendente Enviado · 17:06 diz: [PERSON_NAME], [PERSON_NAME…" at bounding box center [819, 234] width 252 height 362
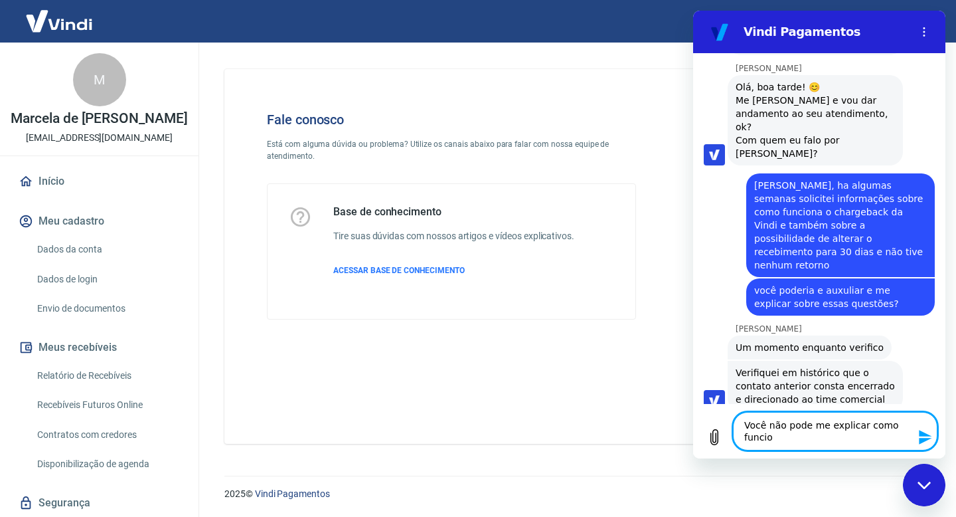
scroll to position [1825, 0]
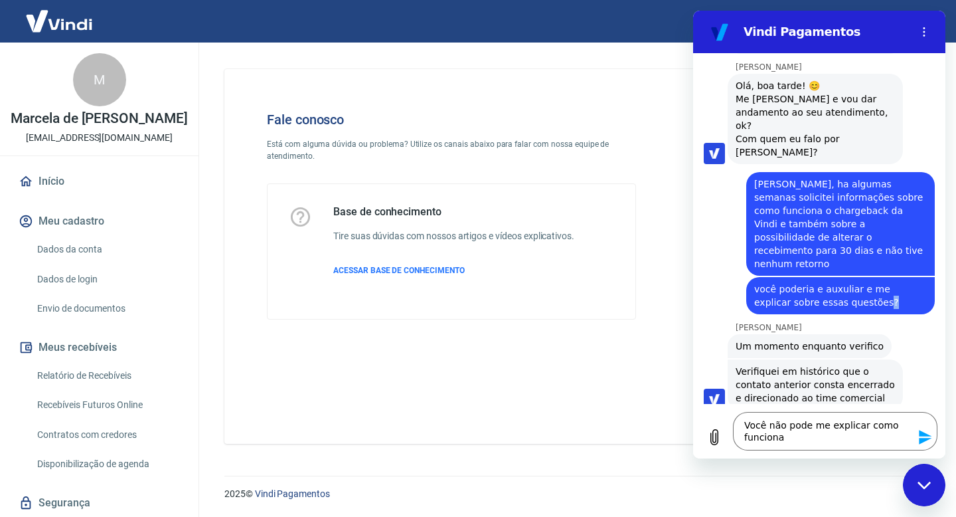
drag, startPoint x: 849, startPoint y: 212, endPoint x: 860, endPoint y: 212, distance: 11.3
click at [860, 282] on span "você poderia e auxuliar e me explicar sobre essas questões?" at bounding box center [840, 295] width 173 height 27
copy span "?"
click at [801, 435] on textarea "Você não pode me explicar como funciona" at bounding box center [835, 431] width 204 height 39
paste textarea "?"
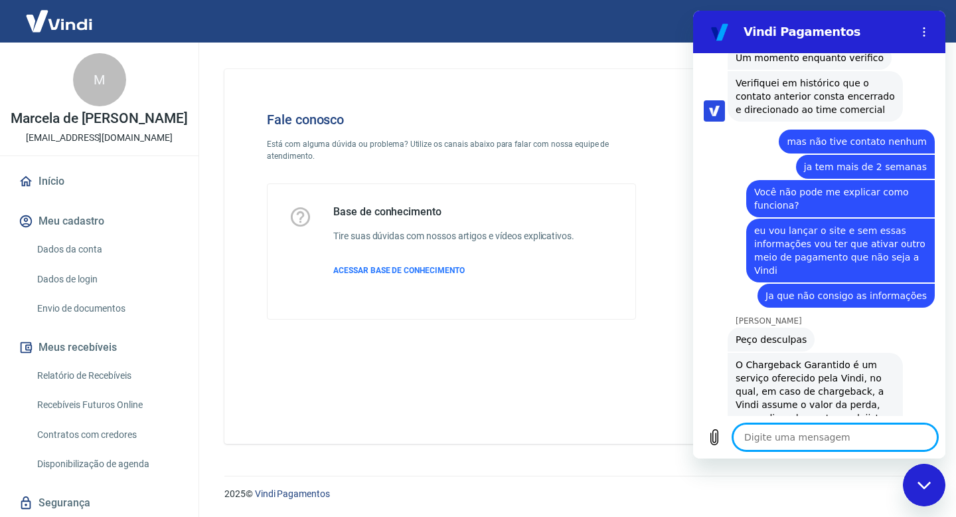
scroll to position [2116, 0]
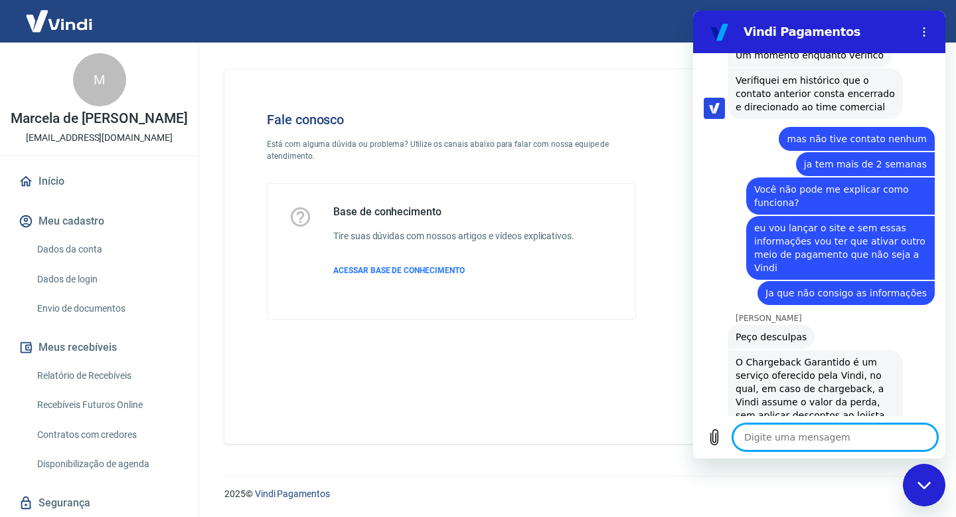
click at [794, 436] on textarea at bounding box center [835, 437] width 204 height 27
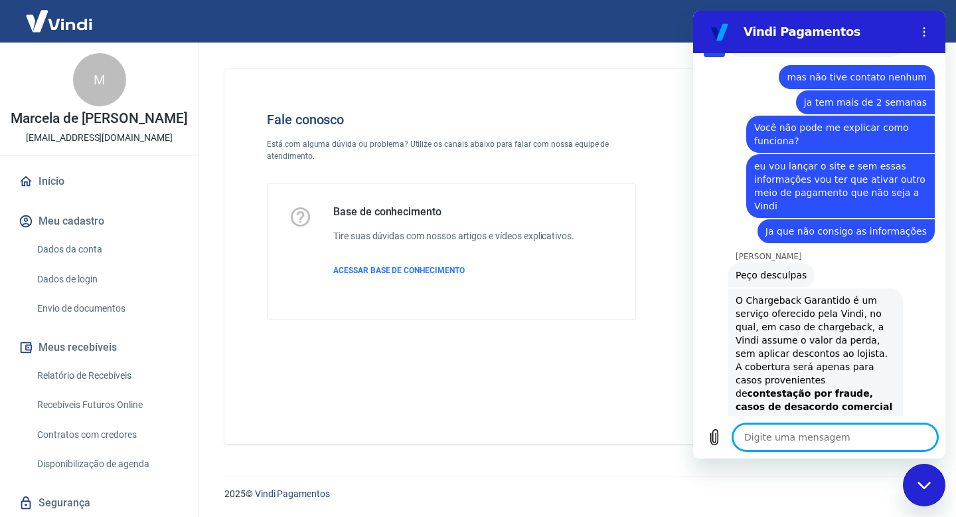
scroll to position [2186, 0]
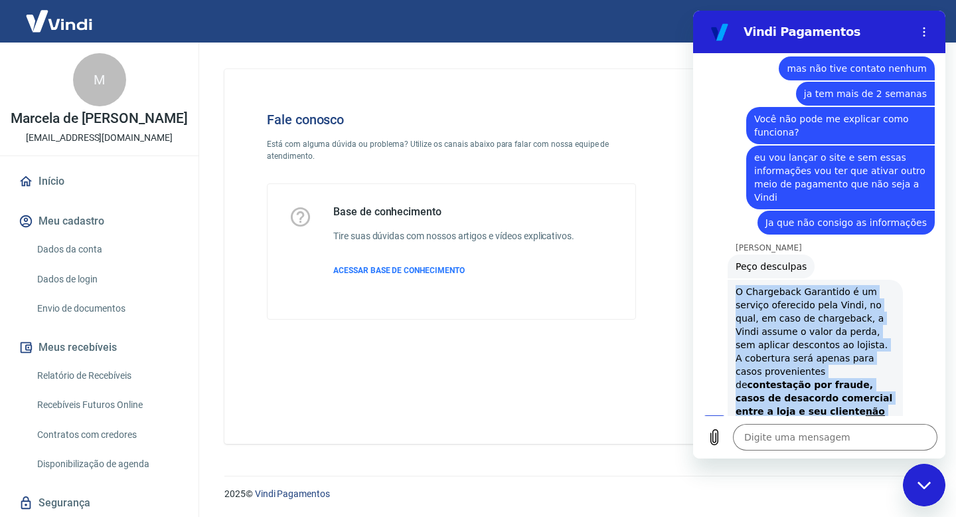
drag, startPoint x: 737, startPoint y: 197, endPoint x: 882, endPoint y: 315, distance: 187.8
click at [882, 315] on div "O Chargeback Garantido é um serviço oferecido pela Vindi, no qual, em caso de c…" at bounding box center [815, 358] width 159 height 146
copy div "O Chargeback Garantido é um serviço oferecido pela Vindi, no qual, em caso de c…"
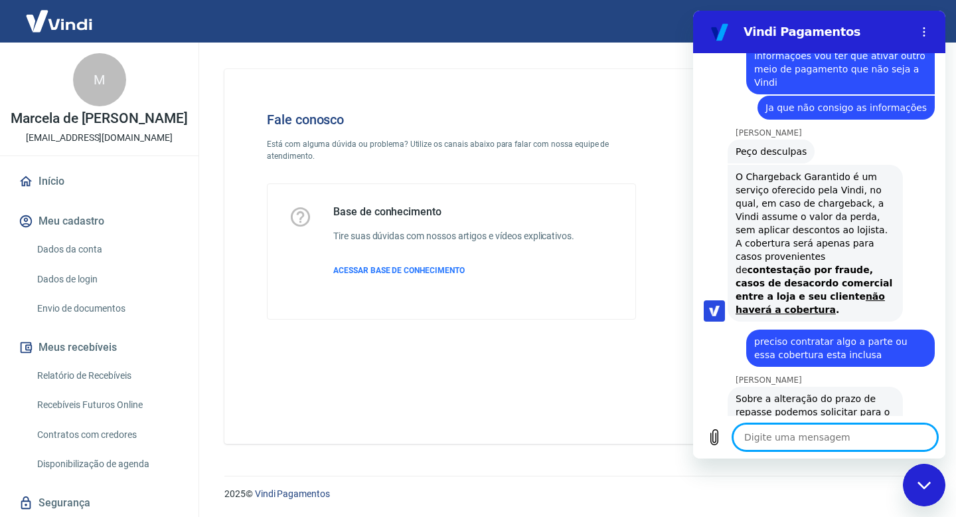
scroll to position [2310, 0]
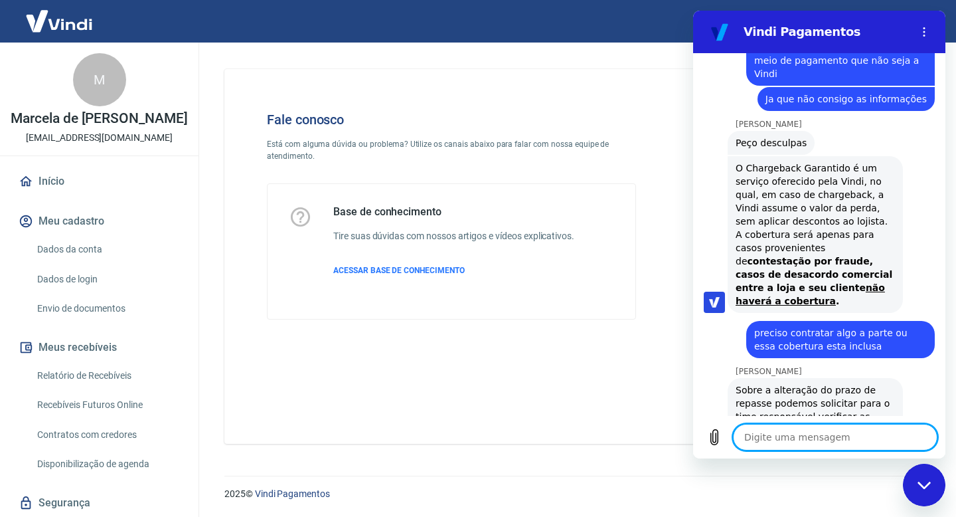
click at [815, 326] on span "preciso contratar algo a parte ou essa cobertura esta inclusa" at bounding box center [840, 339] width 173 height 27
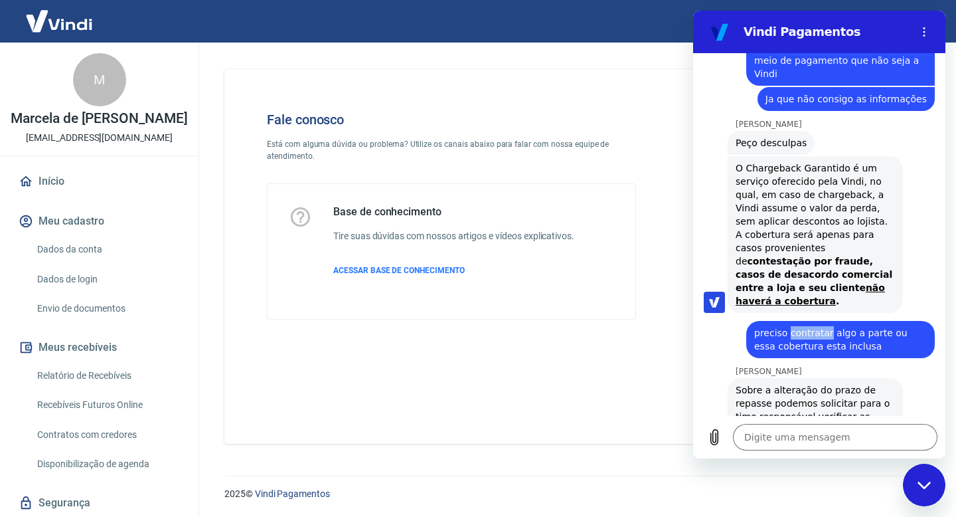
click at [815, 326] on span "preciso contratar algo a parte ou essa cobertura esta inclusa" at bounding box center [840, 339] width 173 height 27
copy span "preciso contratar algo a parte ou essa cobertura esta inclusa"
click at [764, 436] on textarea at bounding box center [835, 437] width 204 height 27
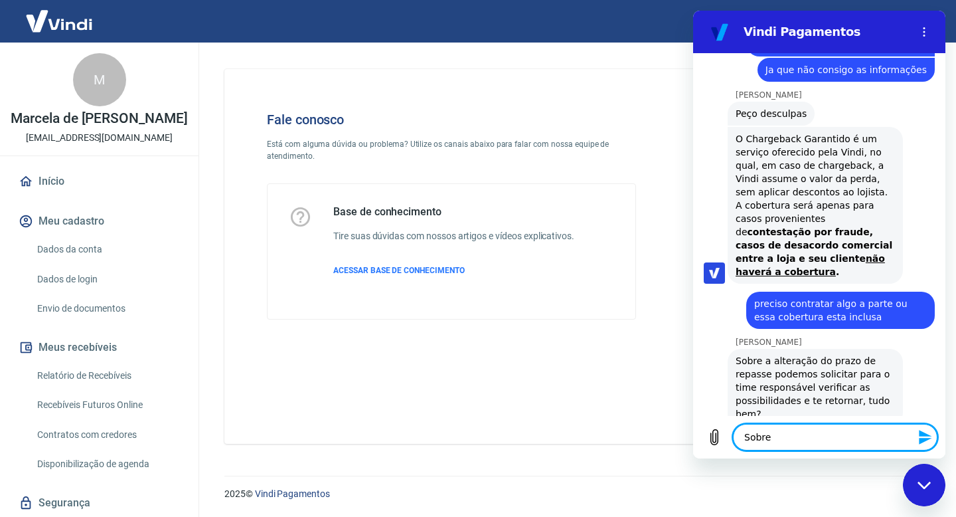
scroll to position [2342, 0]
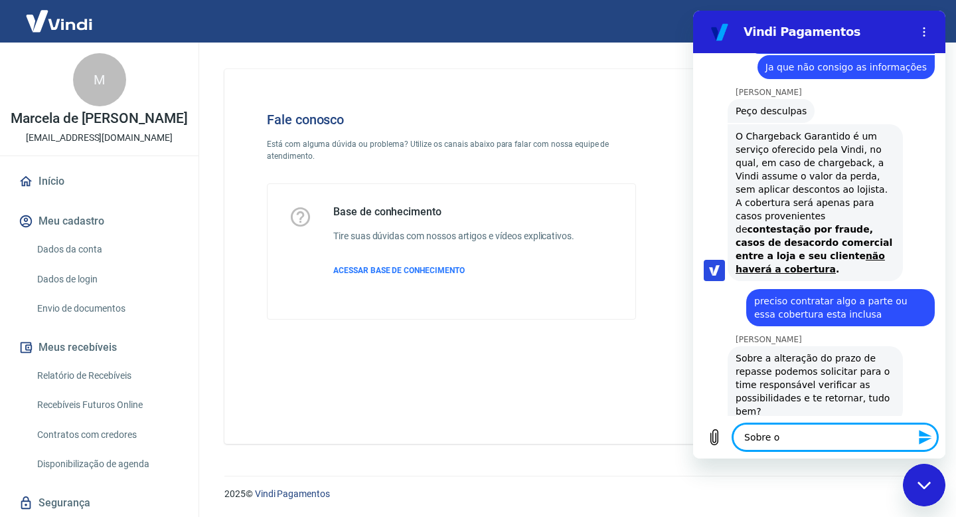
paste textarea "preciso contratar algo a parte ou essa cobertura esta inclusa"
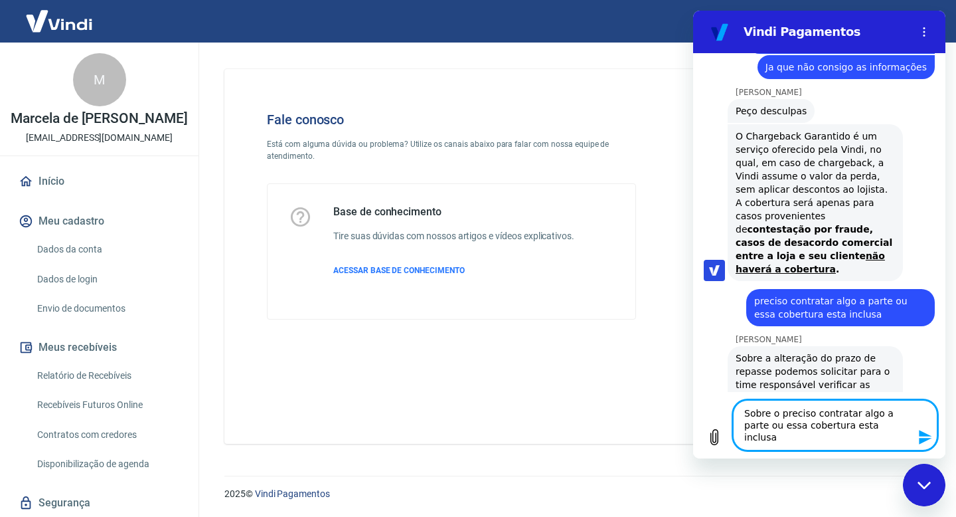
click at [773, 413] on textarea "Sobre o preciso contratar algo a parte ou essa cobertura esta inclusa" at bounding box center [835, 425] width 204 height 50
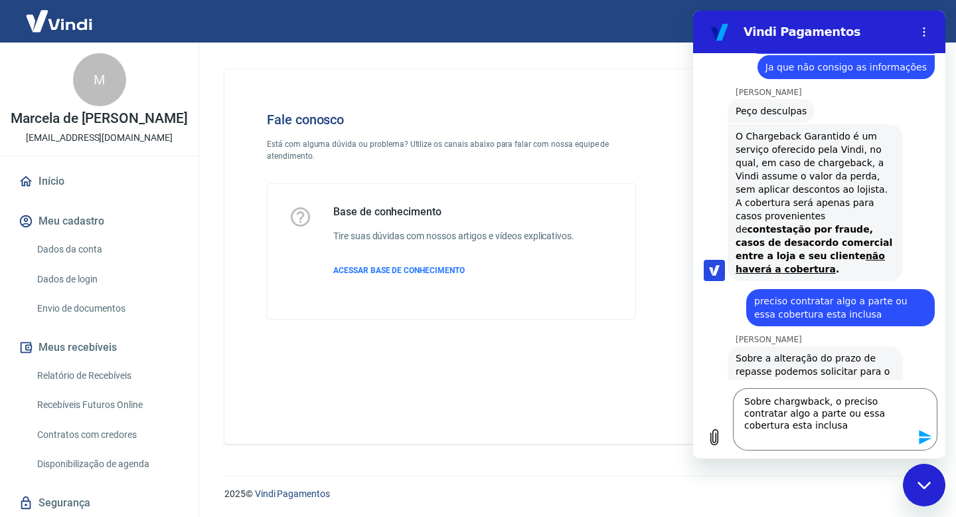
drag, startPoint x: 755, startPoint y: 301, endPoint x: 775, endPoint y: 301, distance: 19.9
click at [775, 351] on span "Sobre a alteração do prazo de repasse podemos solicitar para o time responsável…" at bounding box center [815, 384] width 159 height 66
copy span "?"
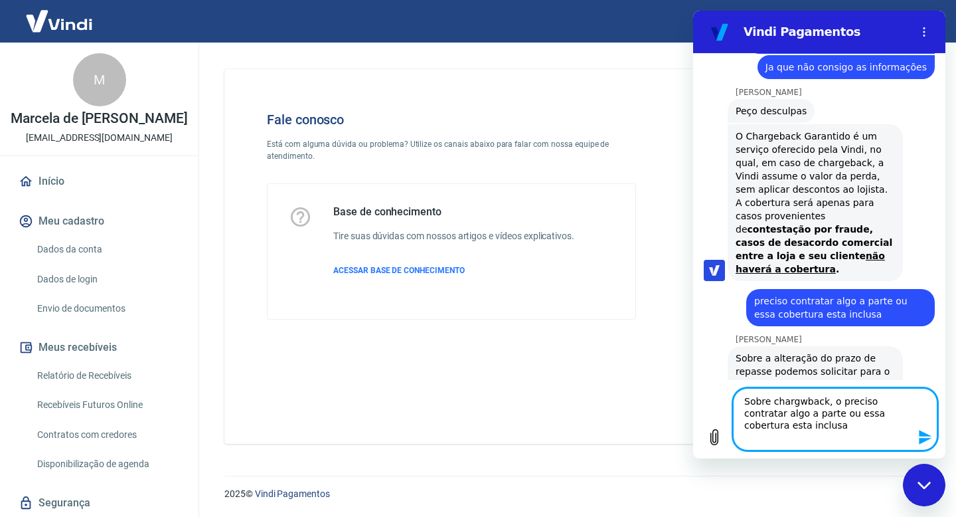
click at [854, 431] on textarea "Sobre chargwback, o preciso contratar algo a parte ou essa cobertura esta inclu…" at bounding box center [835, 419] width 204 height 62
click at [849, 426] on textarea "Sobre chargwback, o preciso contratar algo a parte ou essa cobertura esta inclu…" at bounding box center [835, 419] width 204 height 62
paste textarea "?"
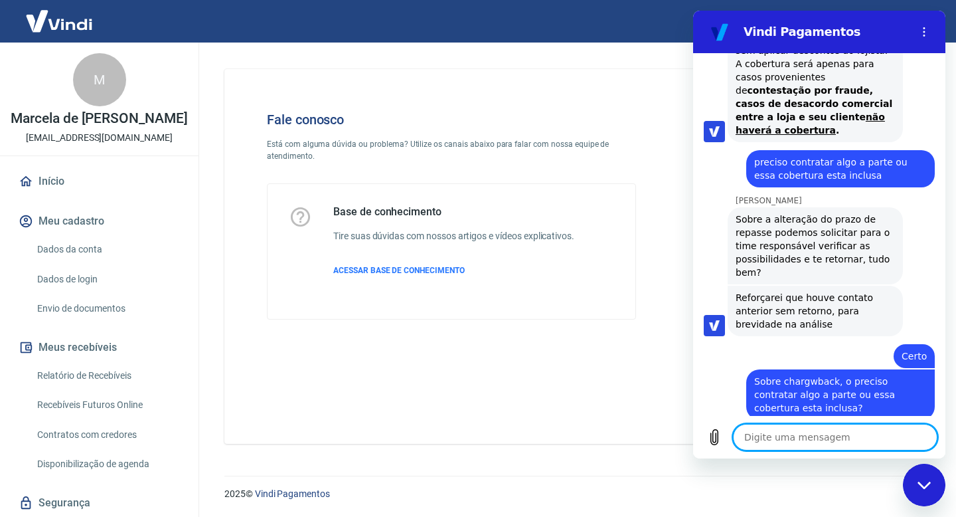
scroll to position [2515, 0]
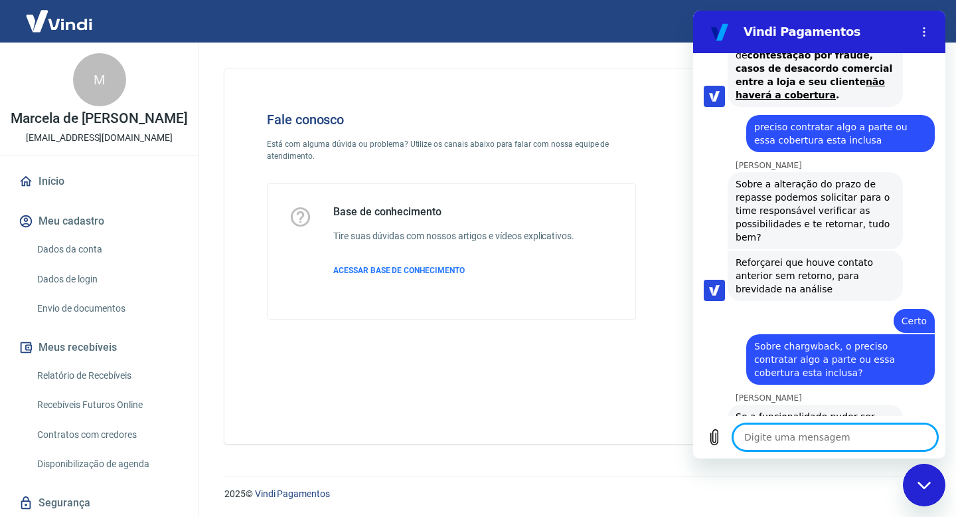
click at [805, 437] on textarea at bounding box center [835, 437] width 204 height 27
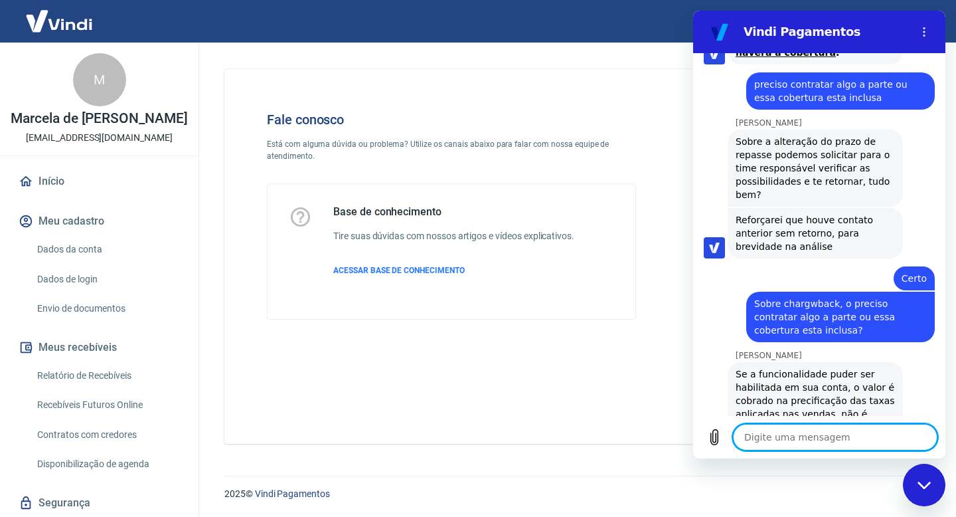
scroll to position [2561, 0]
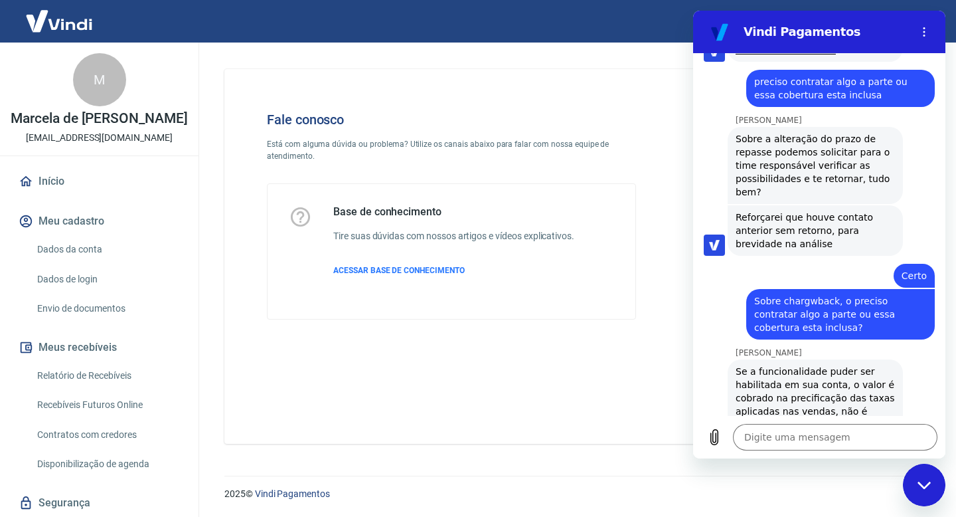
drag, startPoint x: 808, startPoint y: 341, endPoint x: 819, endPoint y: 342, distance: 11.3
click at [819, 437] on div "[PERSON_NAME] diz: Ainda está por ai?" at bounding box center [778, 449] width 100 height 24
copy span "?"
click at [809, 440] on textarea at bounding box center [835, 437] width 204 height 27
paste textarea "?"
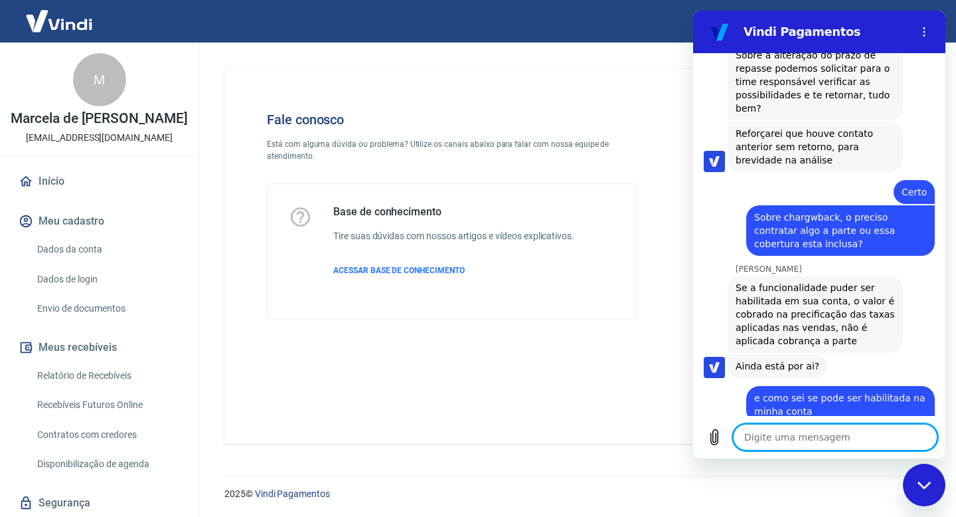
scroll to position [2656, 0]
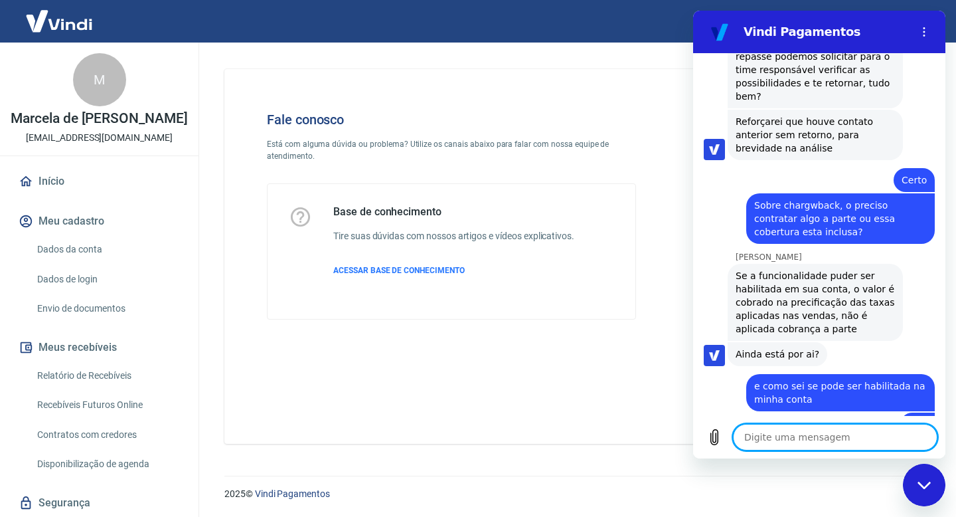
click at [781, 437] on textarea at bounding box center [835, 437] width 204 height 27
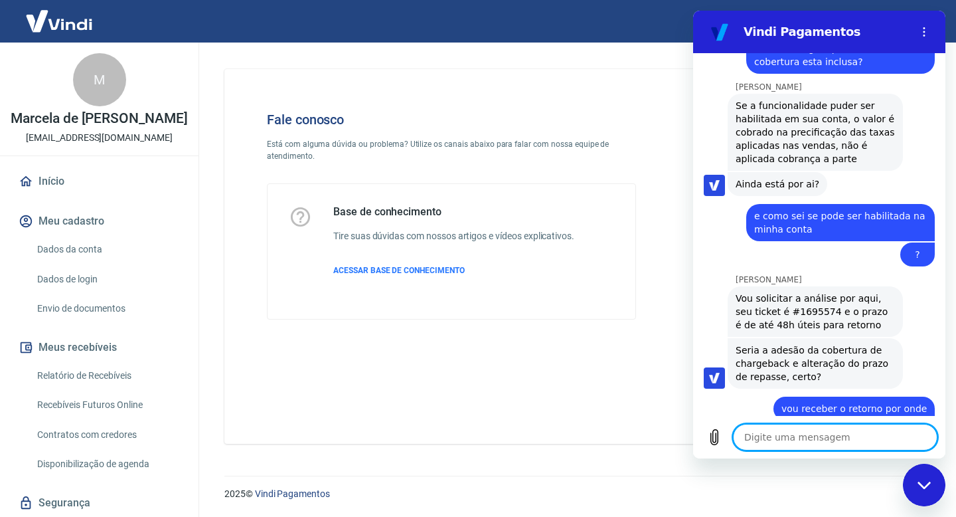
scroll to position [2829, 0]
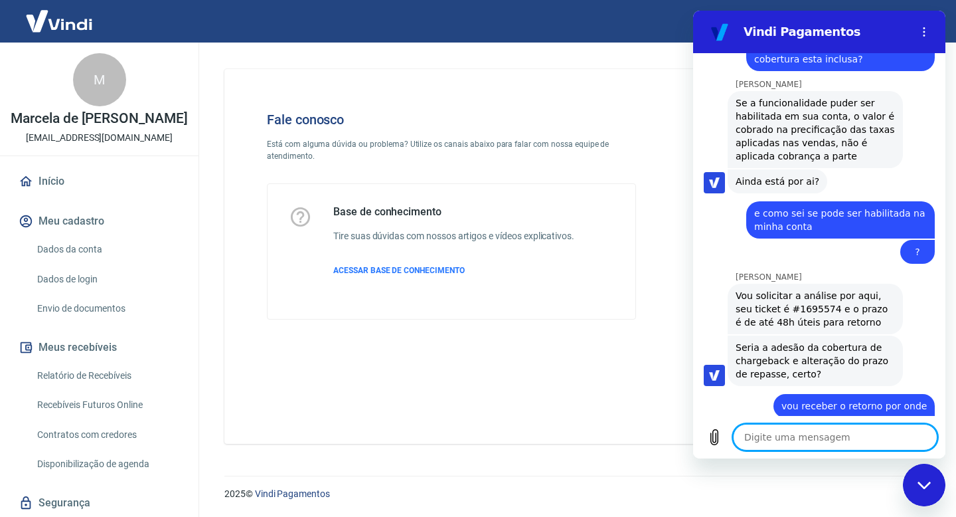
click at [748, 437] on textarea at bounding box center [835, 437] width 204 height 27
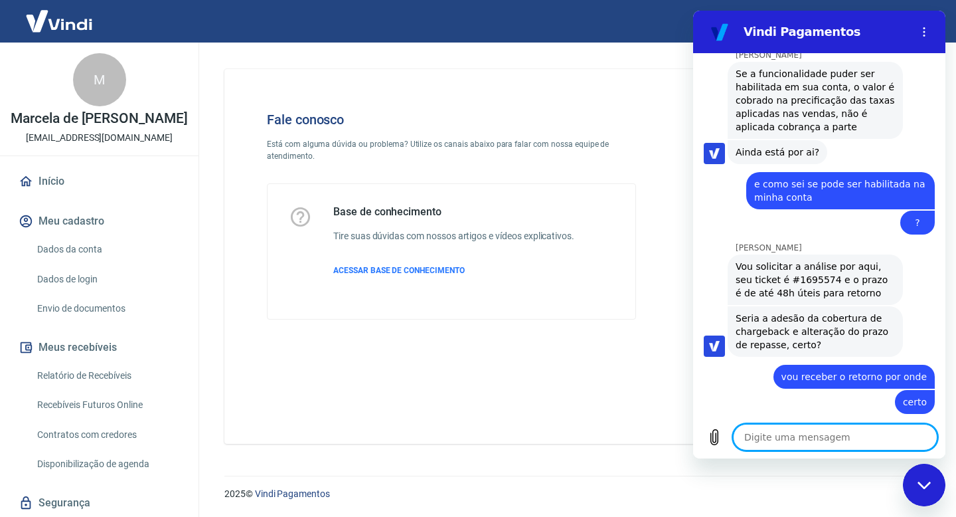
scroll to position [2861, 0]
